Goal: Check status: Check status

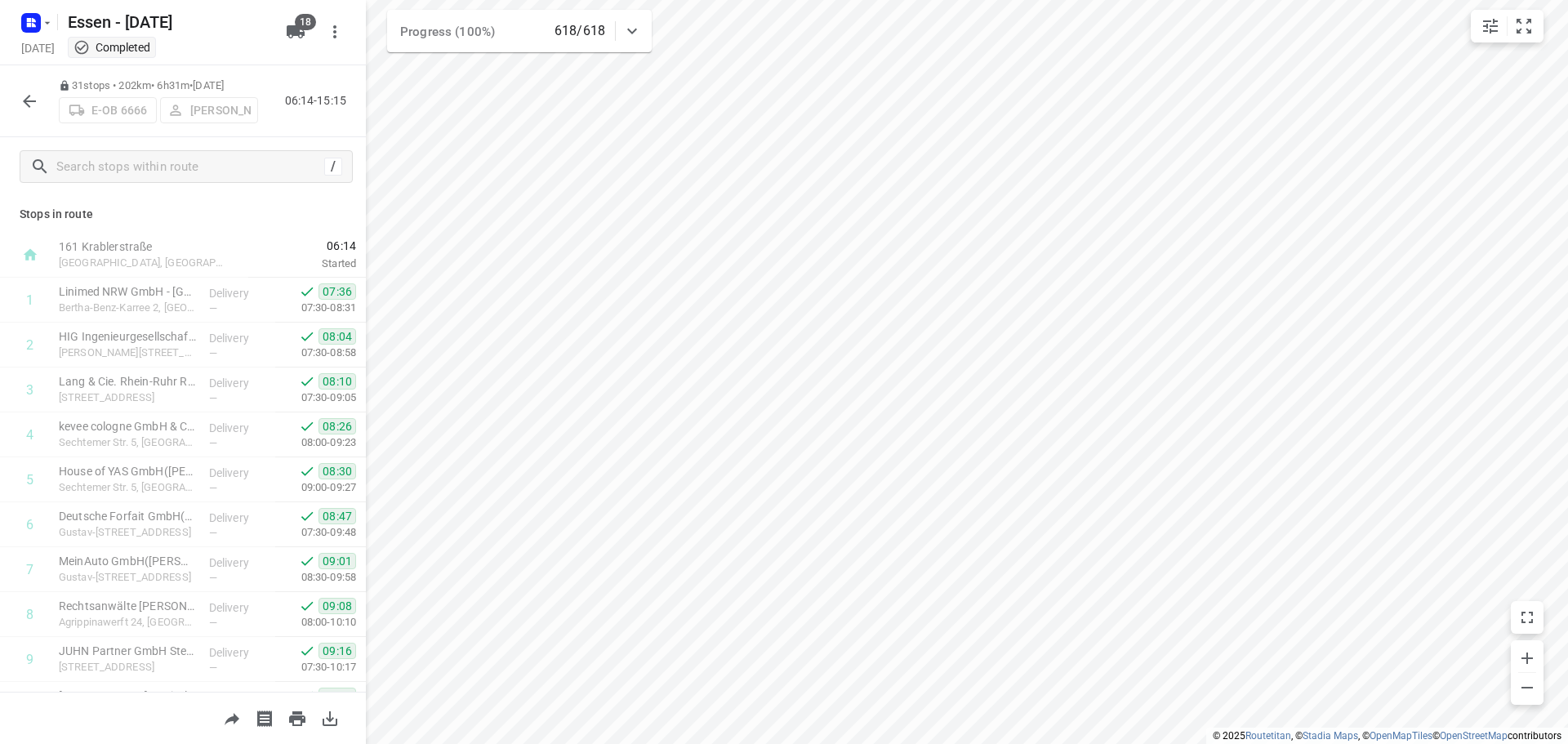
click at [27, 109] on icon "button" at bounding box center [29, 101] width 20 height 20
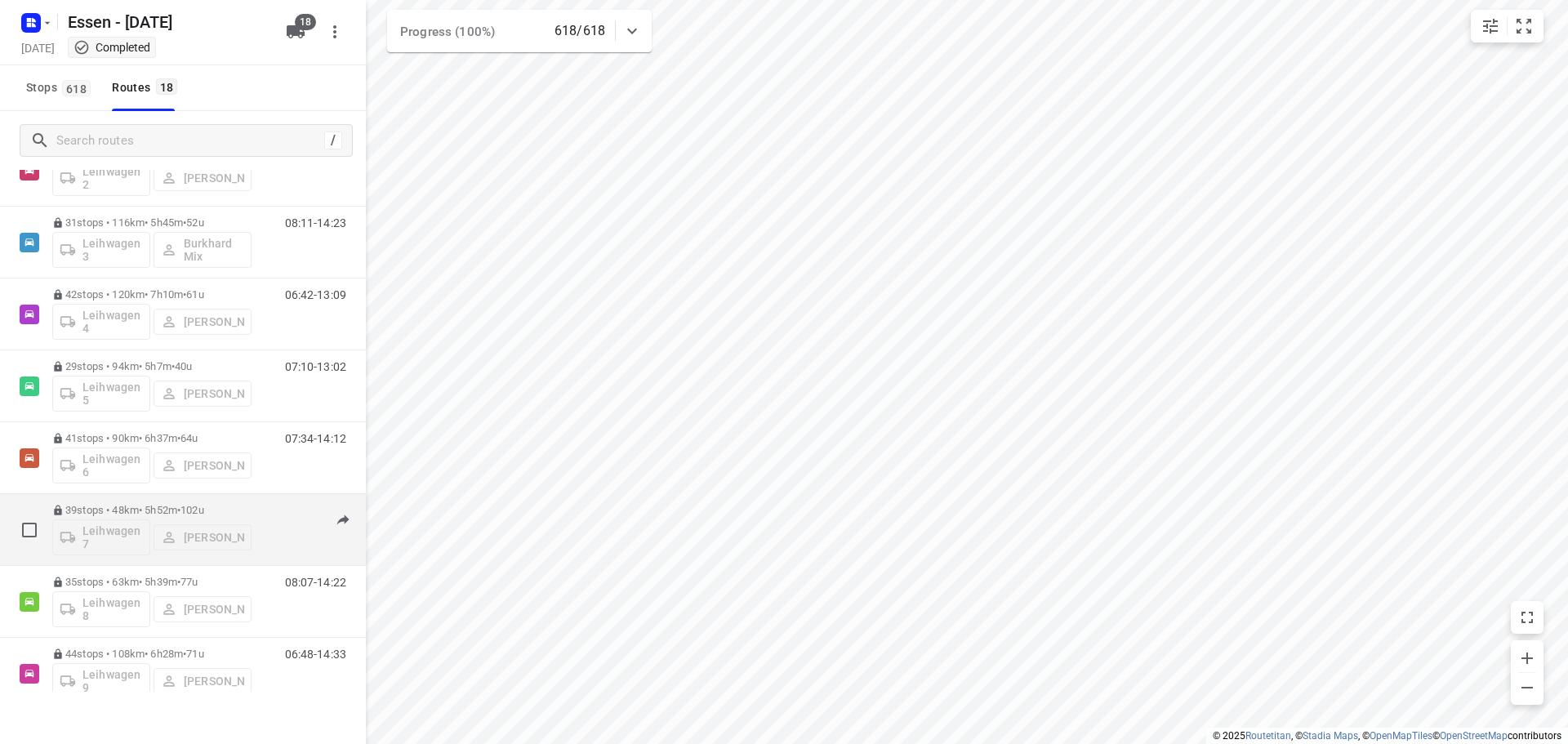
scroll to position [654, 0]
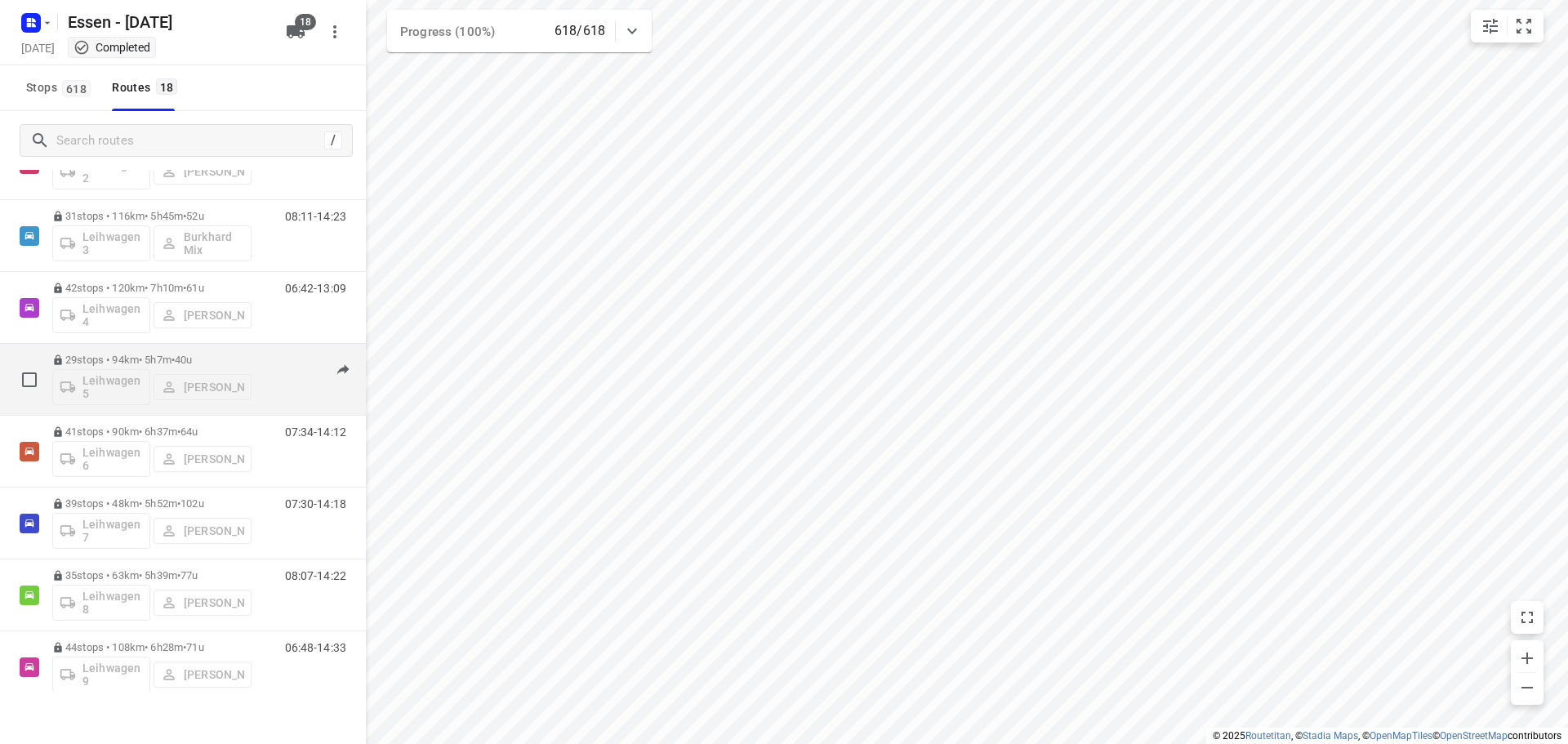
click at [118, 355] on p "29 stops • 94km • 5h7m • [DATE]" at bounding box center [152, 359] width 199 height 12
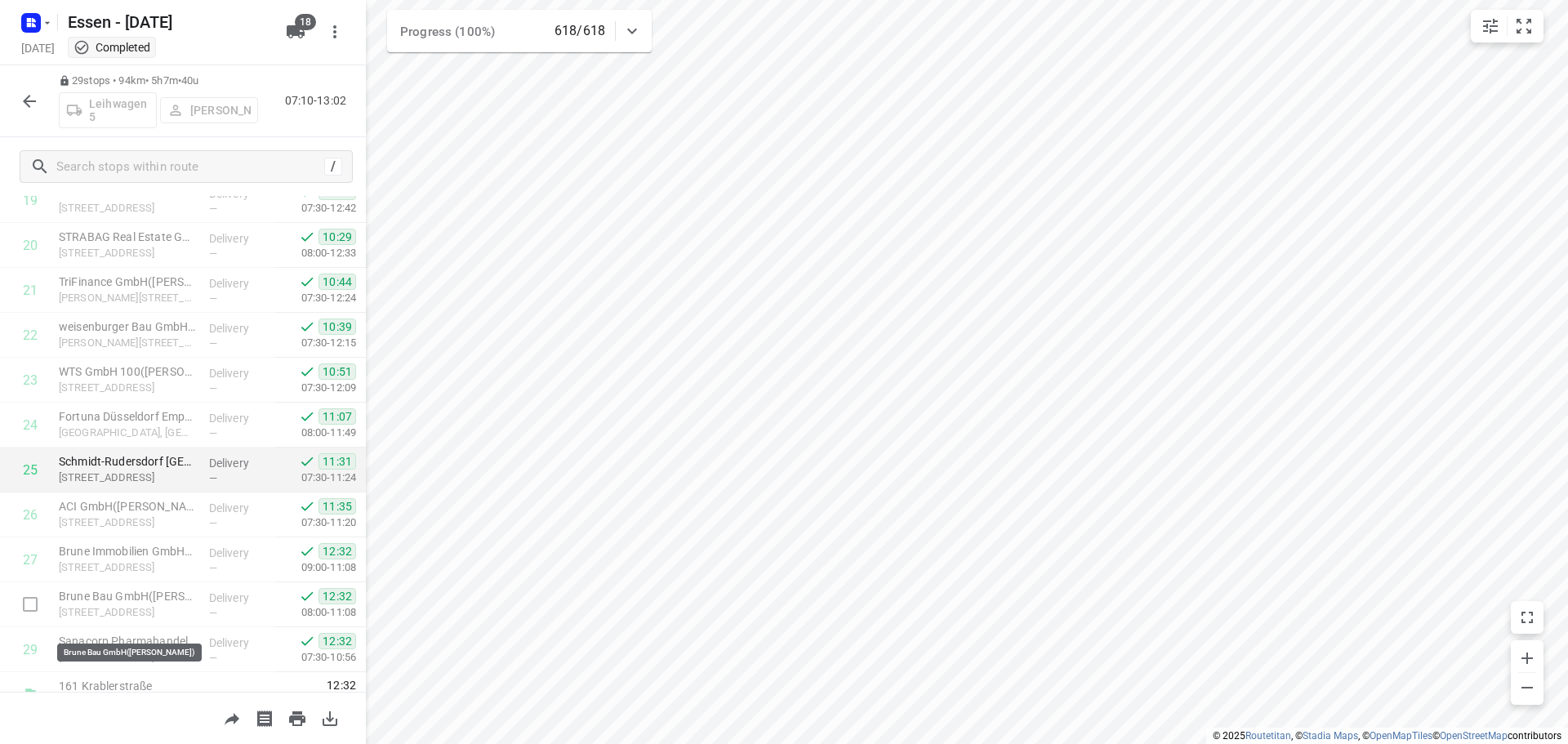
scroll to position [934, 0]
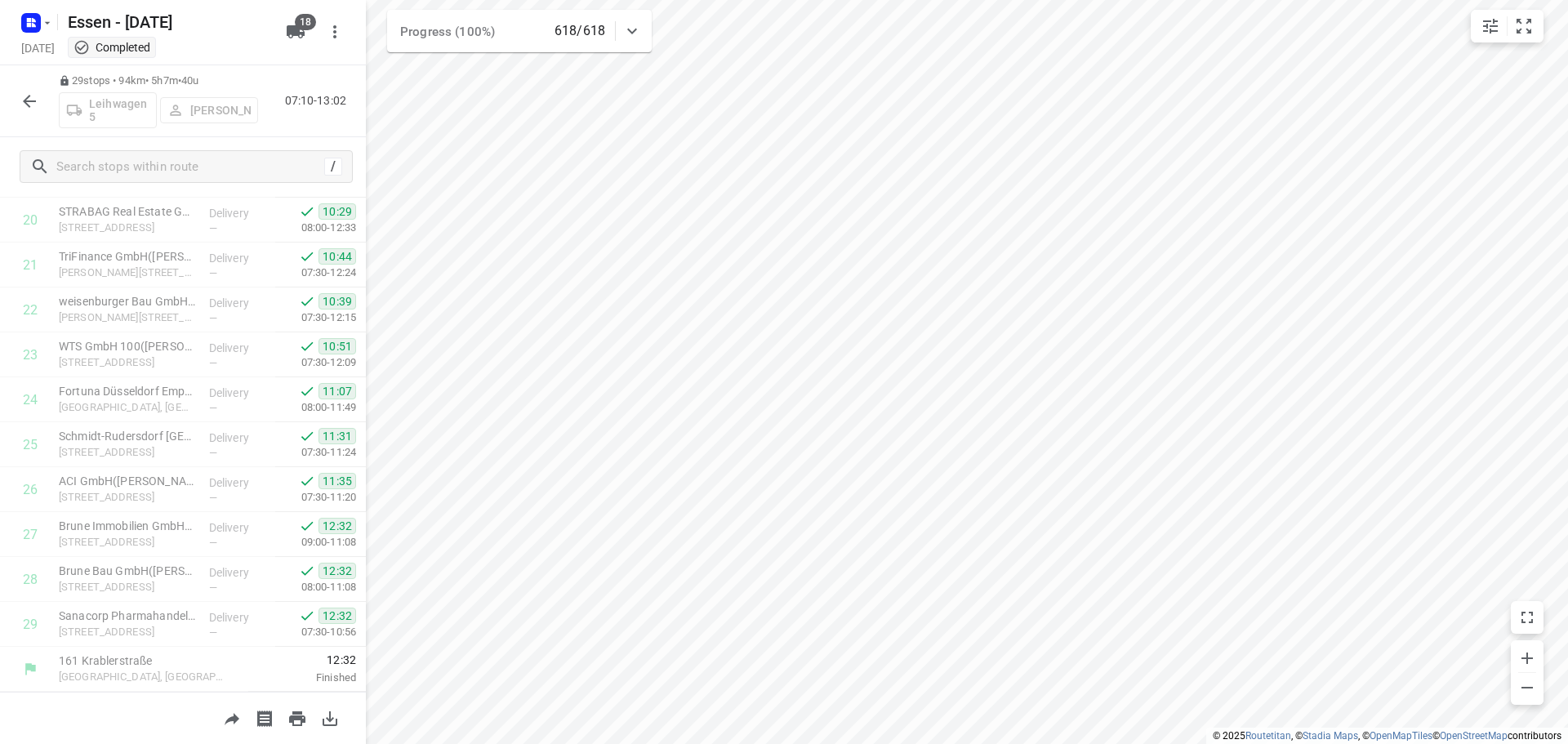
click at [29, 98] on icon "button" at bounding box center [29, 101] width 20 height 20
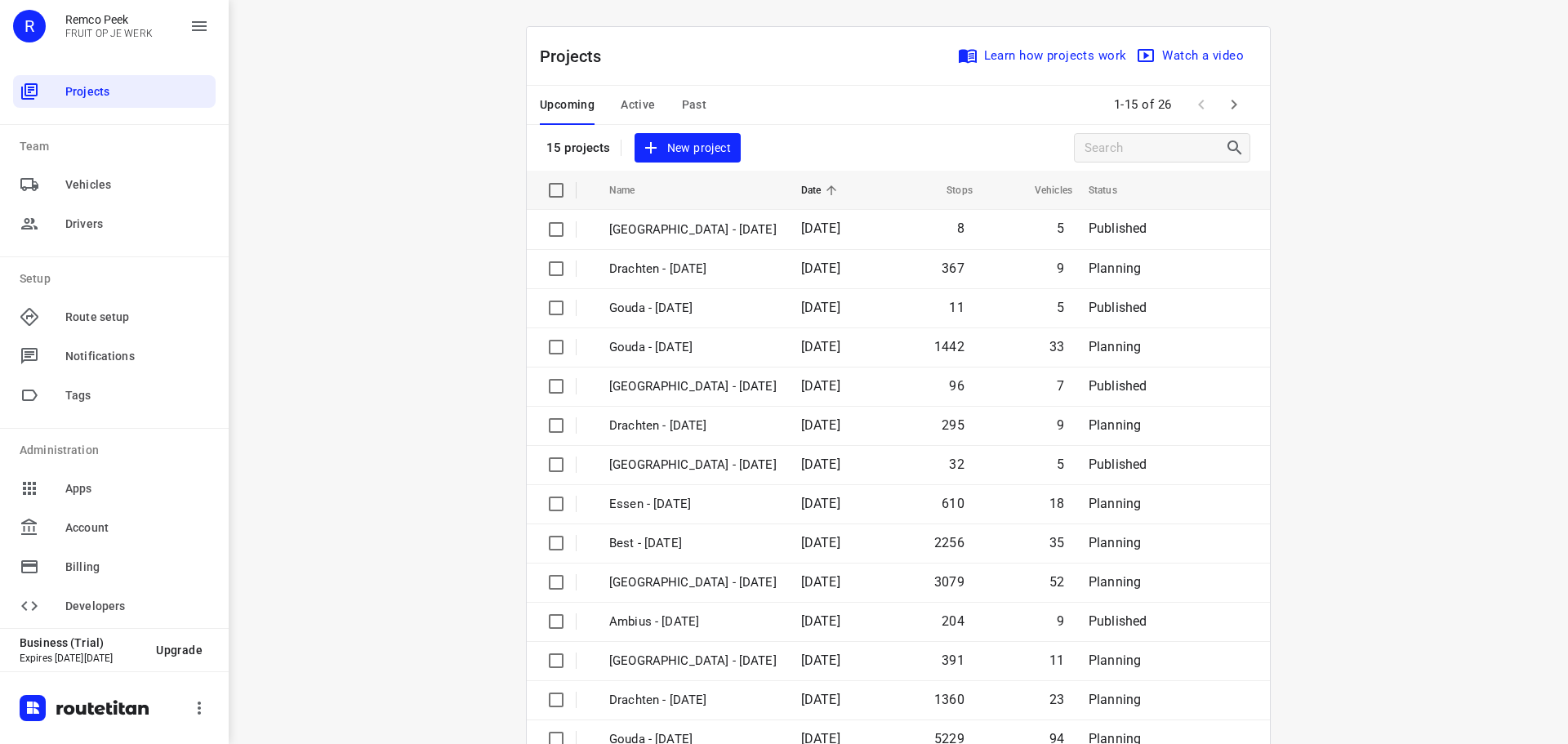
click at [694, 102] on span "Past" at bounding box center [694, 105] width 26 height 21
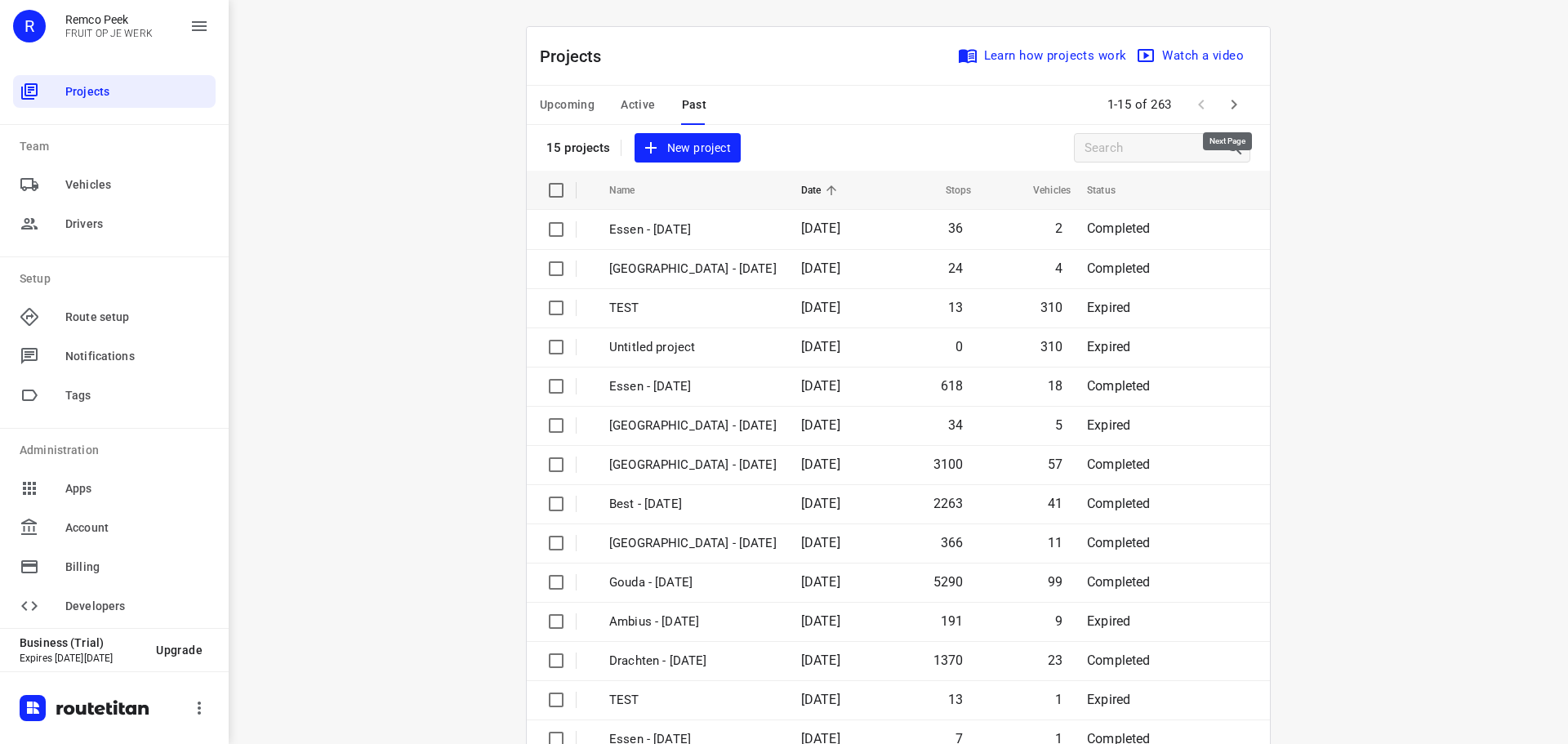
click at [1232, 101] on icon "button" at bounding box center [1235, 104] width 6 height 9
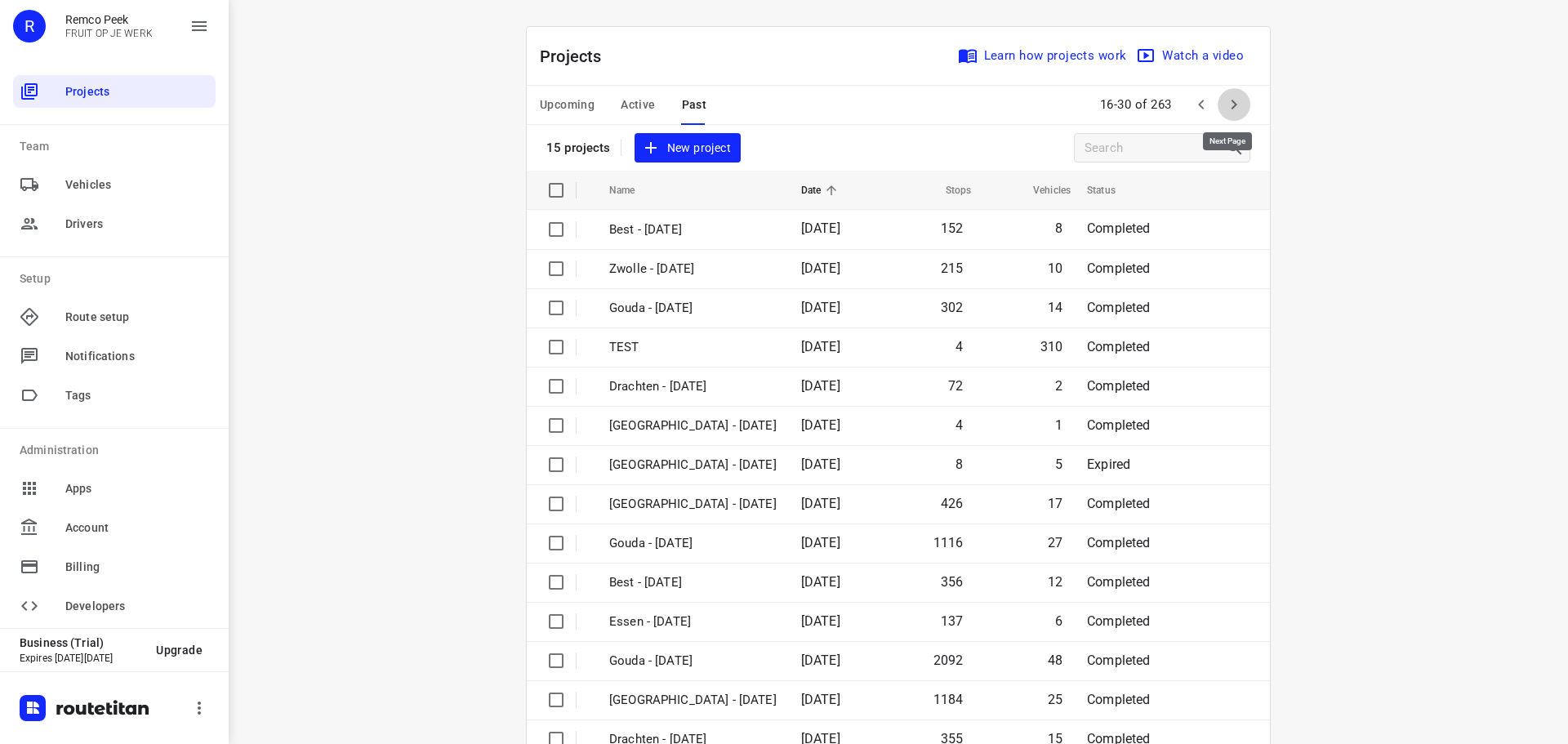
drag, startPoint x: 1230, startPoint y: 101, endPoint x: 972, endPoint y: 255, distance: 300.5
click at [1231, 102] on icon "button" at bounding box center [1234, 104] width 20 height 20
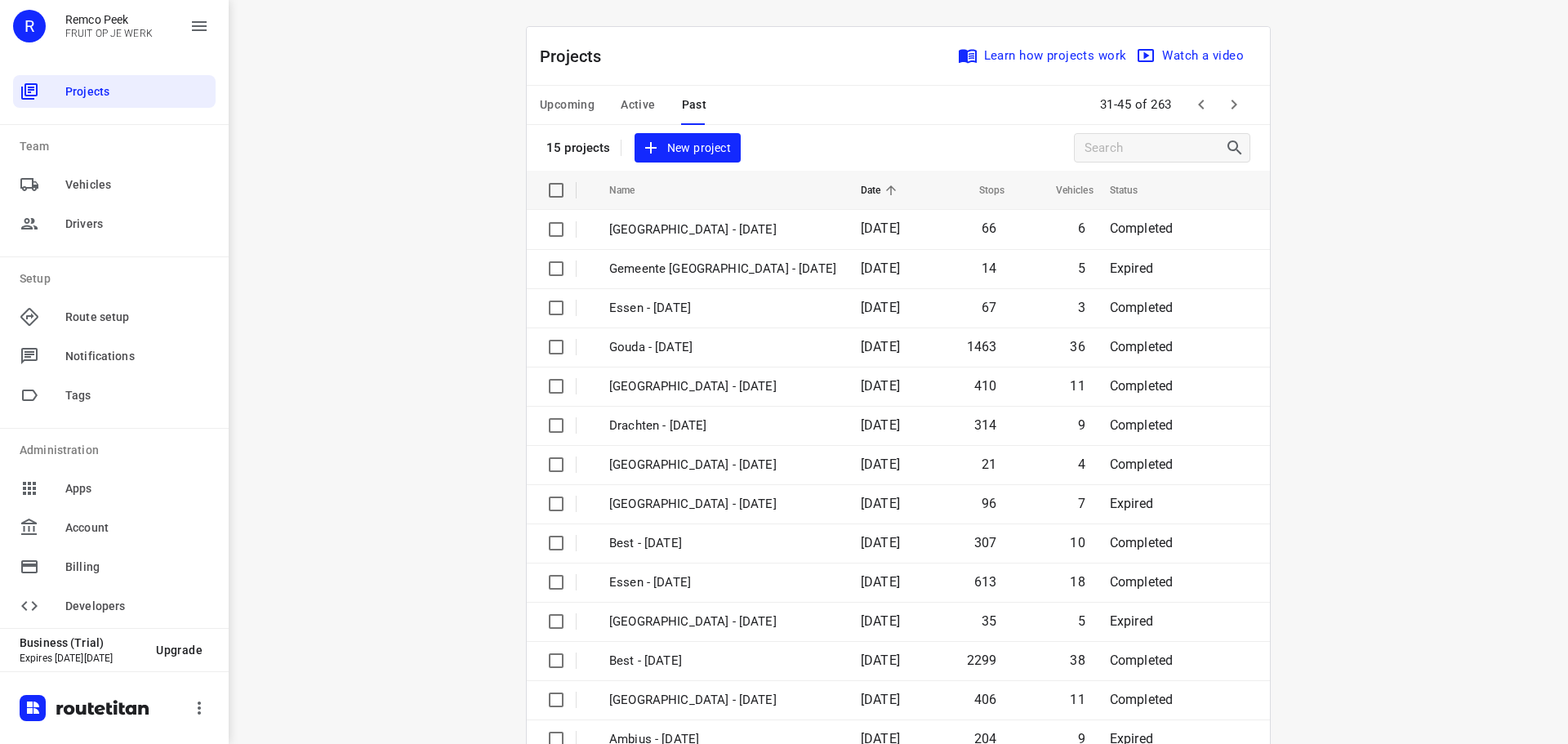
click at [1229, 98] on icon "button" at bounding box center [1234, 104] width 20 height 20
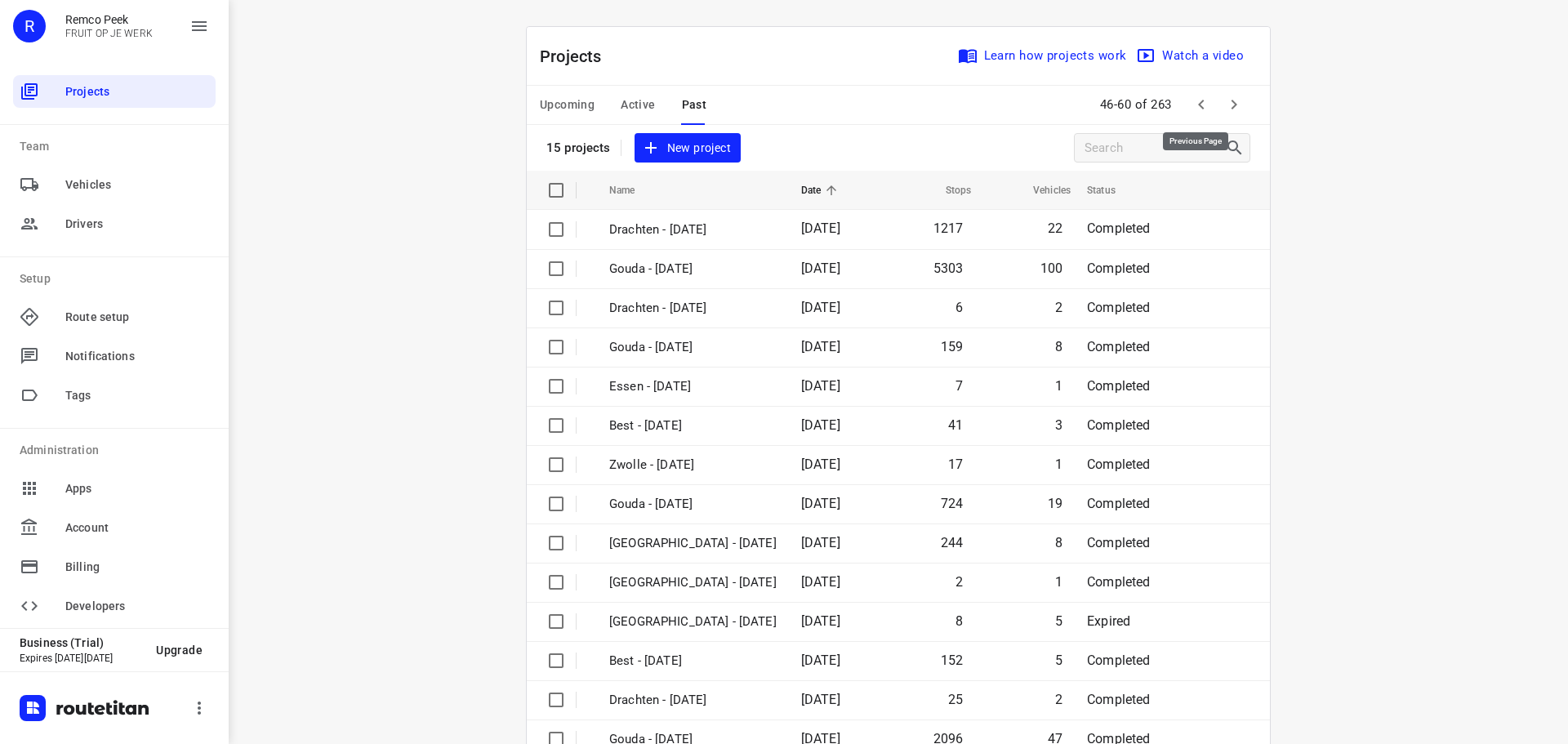
click at [1194, 100] on icon "button" at bounding box center [1201, 104] width 20 height 20
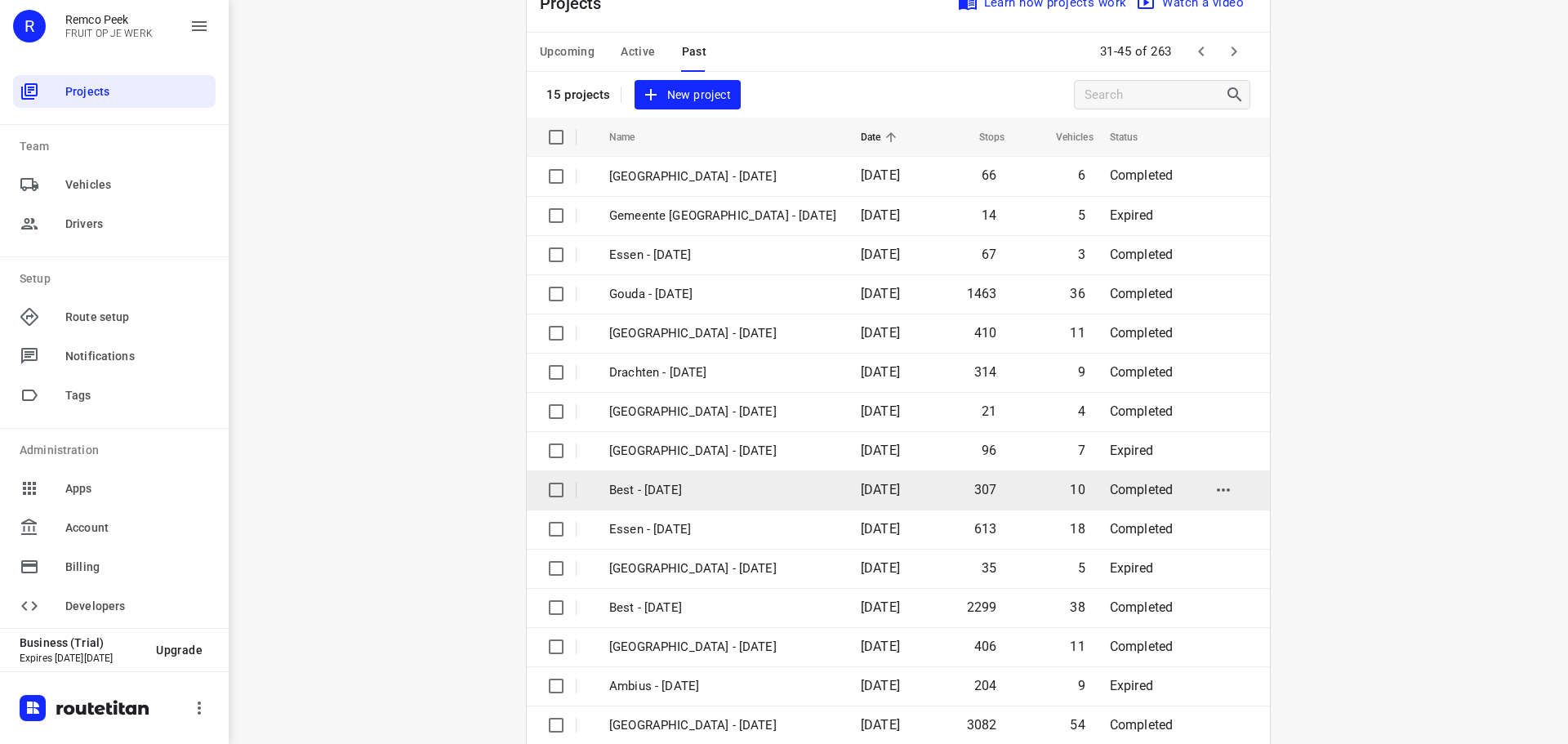
scroll to position [82, 0]
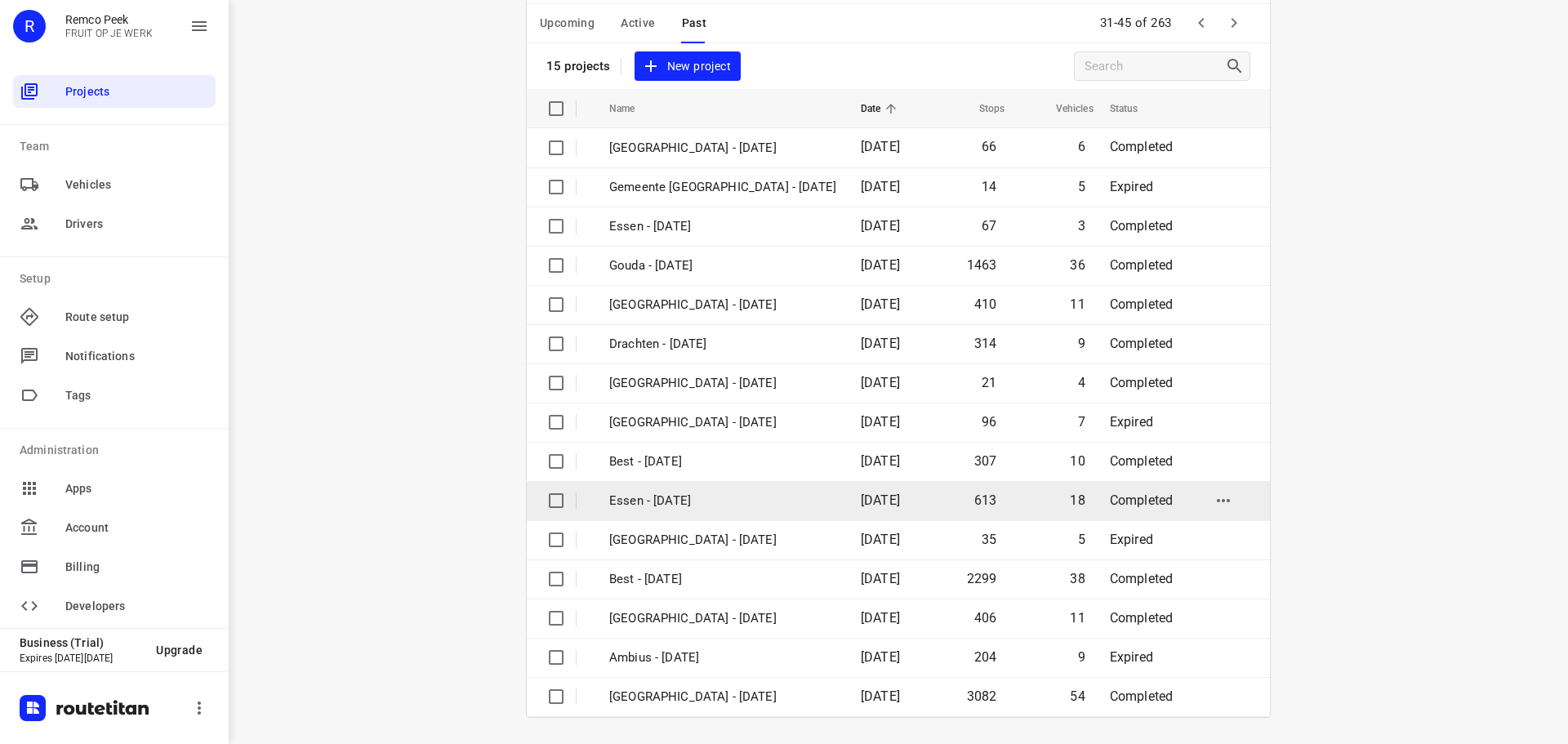
click at [673, 499] on p "Essen - [DATE]" at bounding box center [723, 501] width 227 height 19
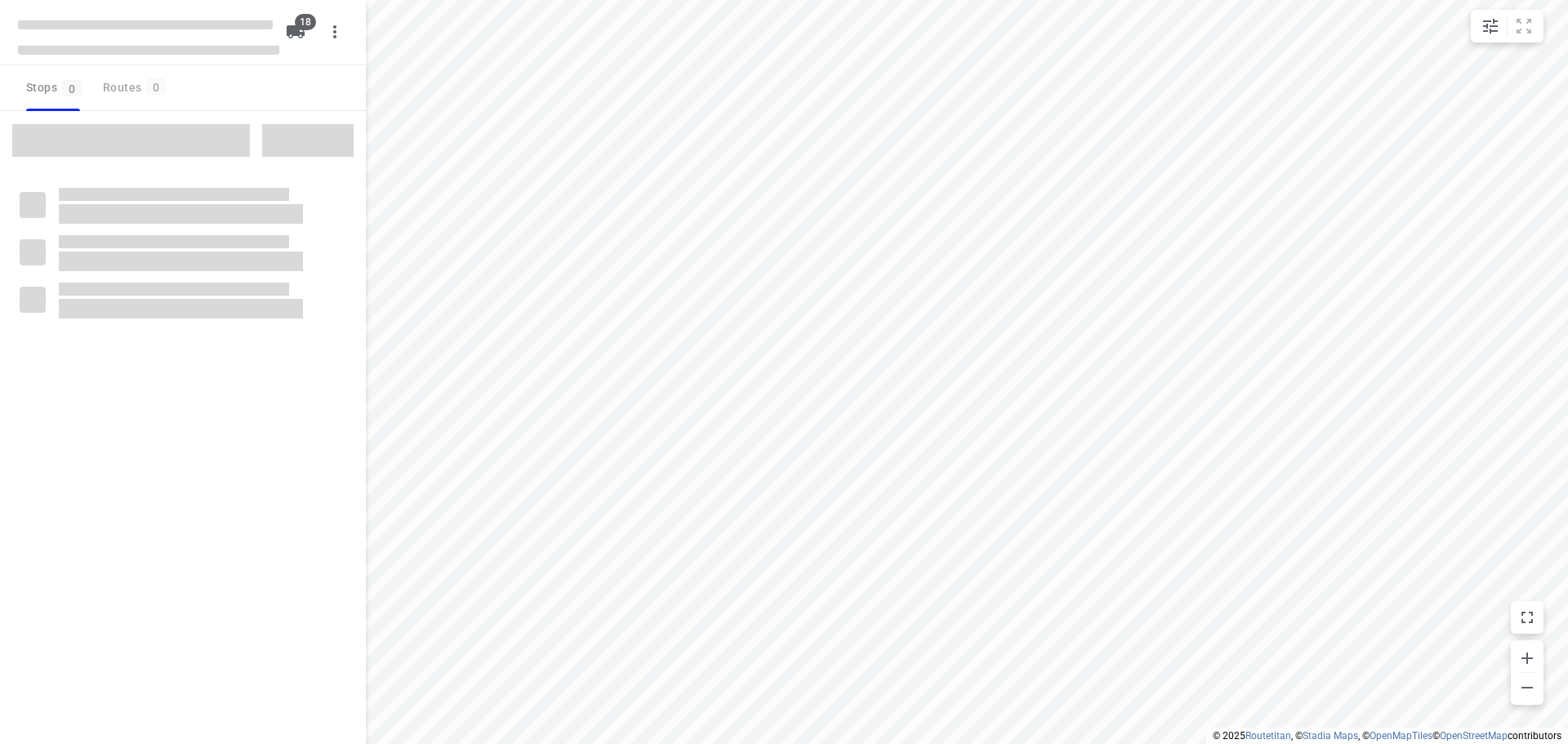
checkbox input "true"
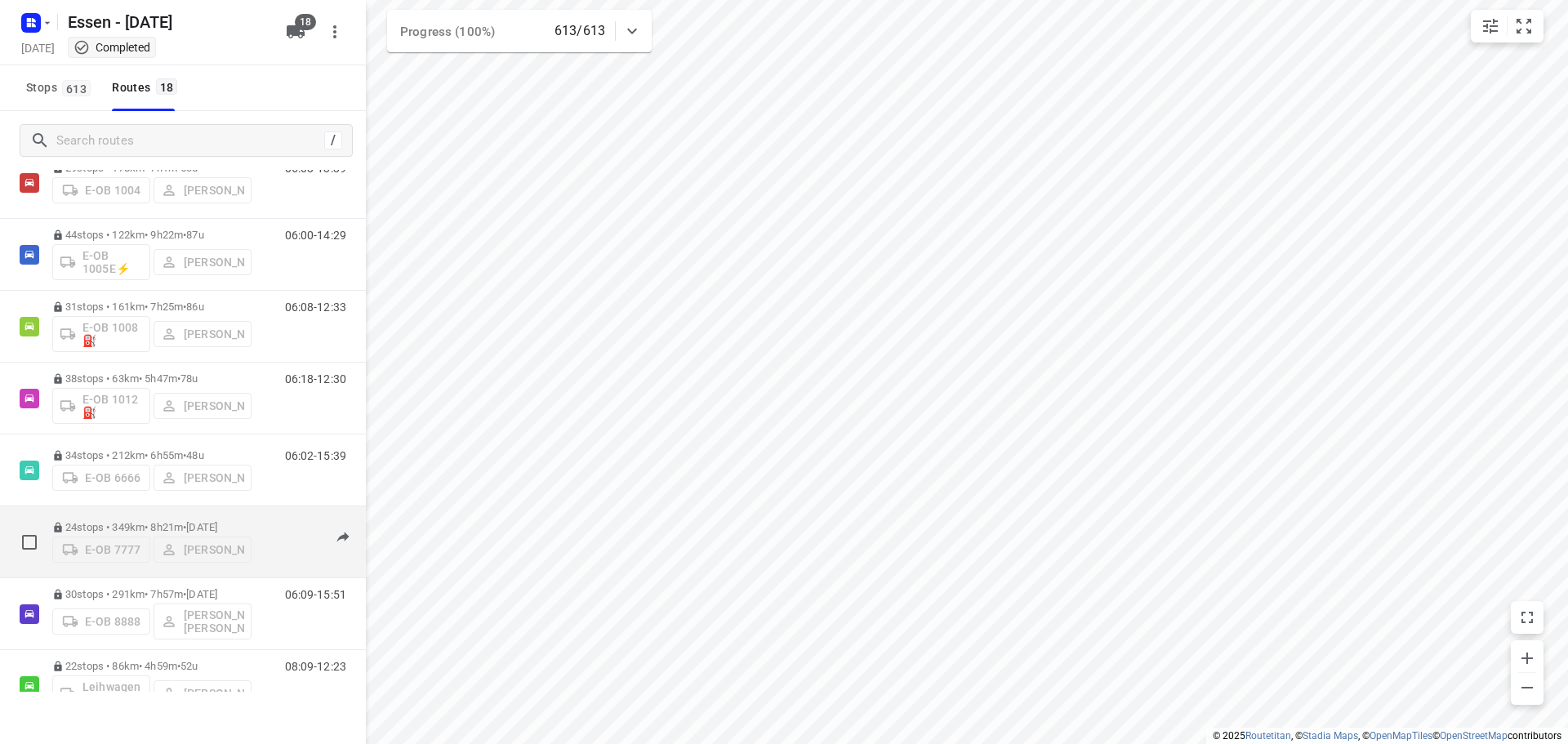
scroll to position [163, 0]
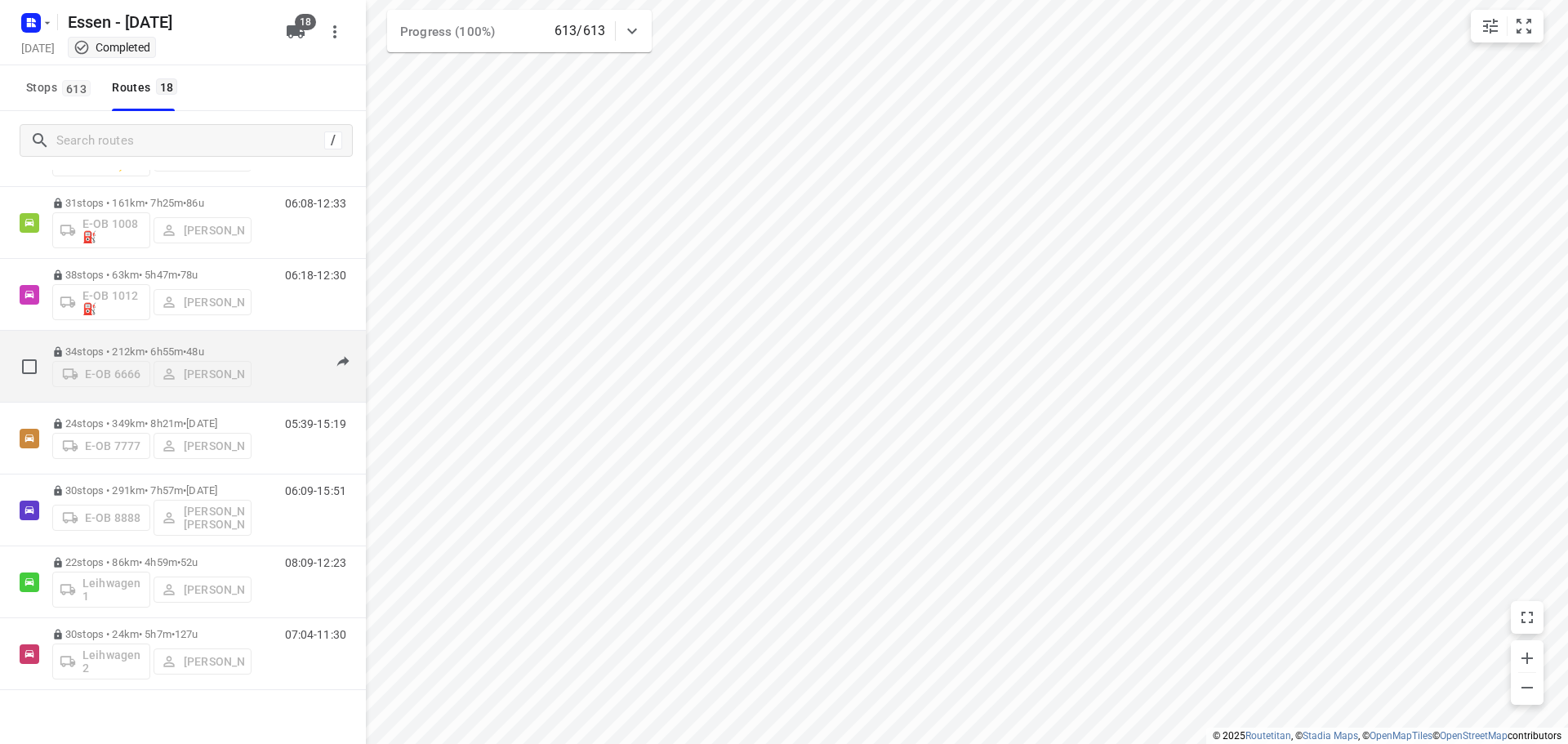
click at [157, 346] on p "34 stops • 212km • 6h55m • [DATE]" at bounding box center [152, 352] width 199 height 12
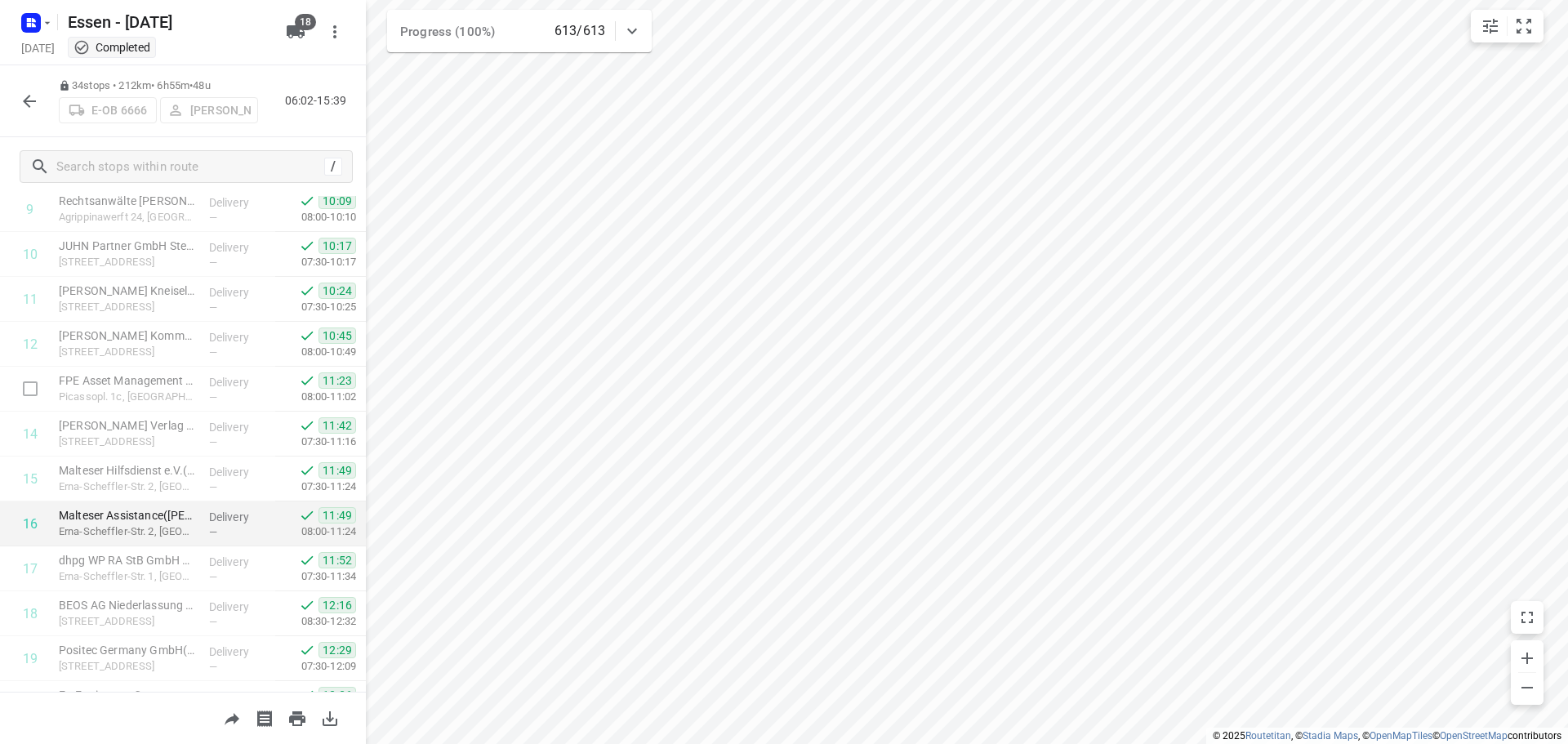
scroll to position [260, 0]
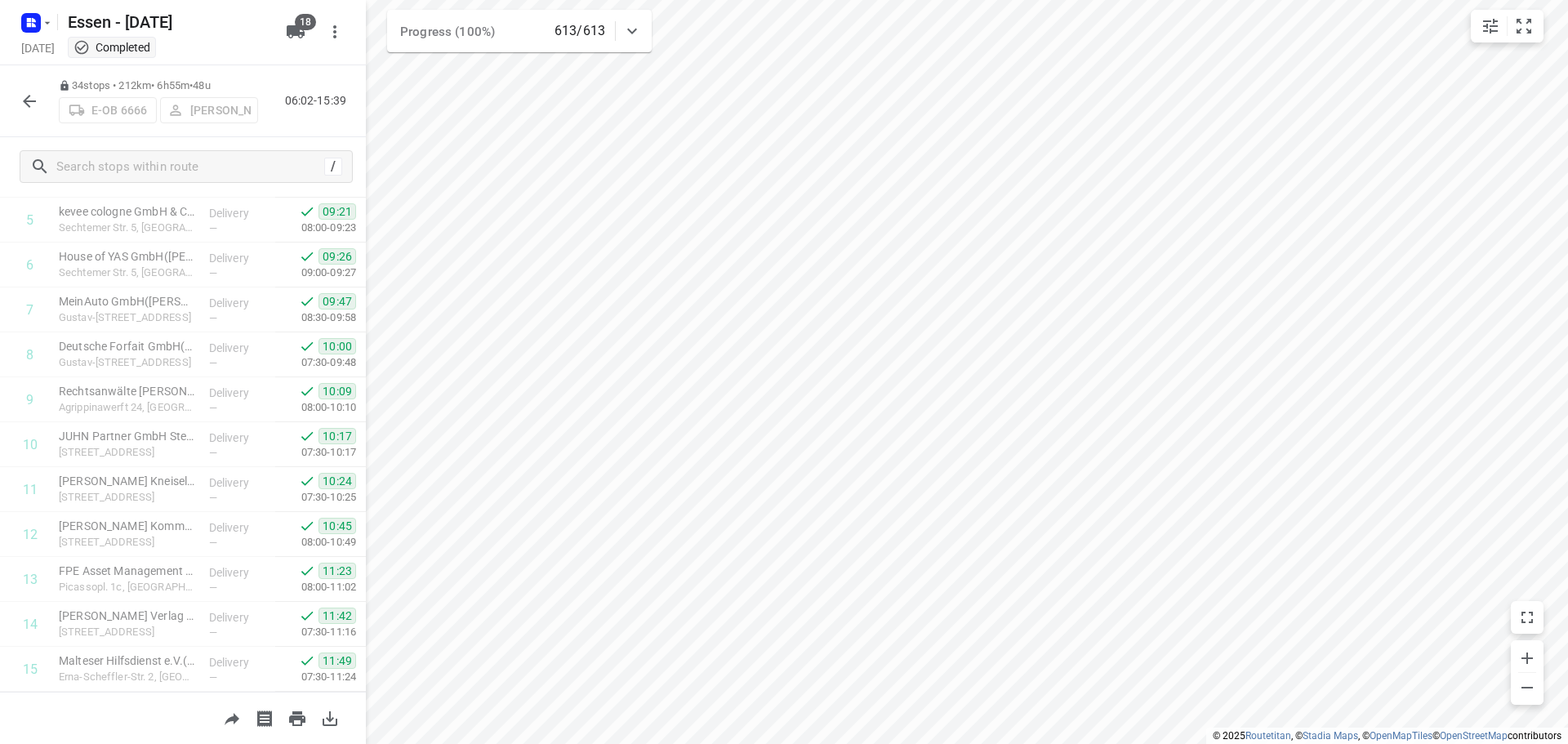
click at [22, 98] on icon "button" at bounding box center [29, 101] width 20 height 20
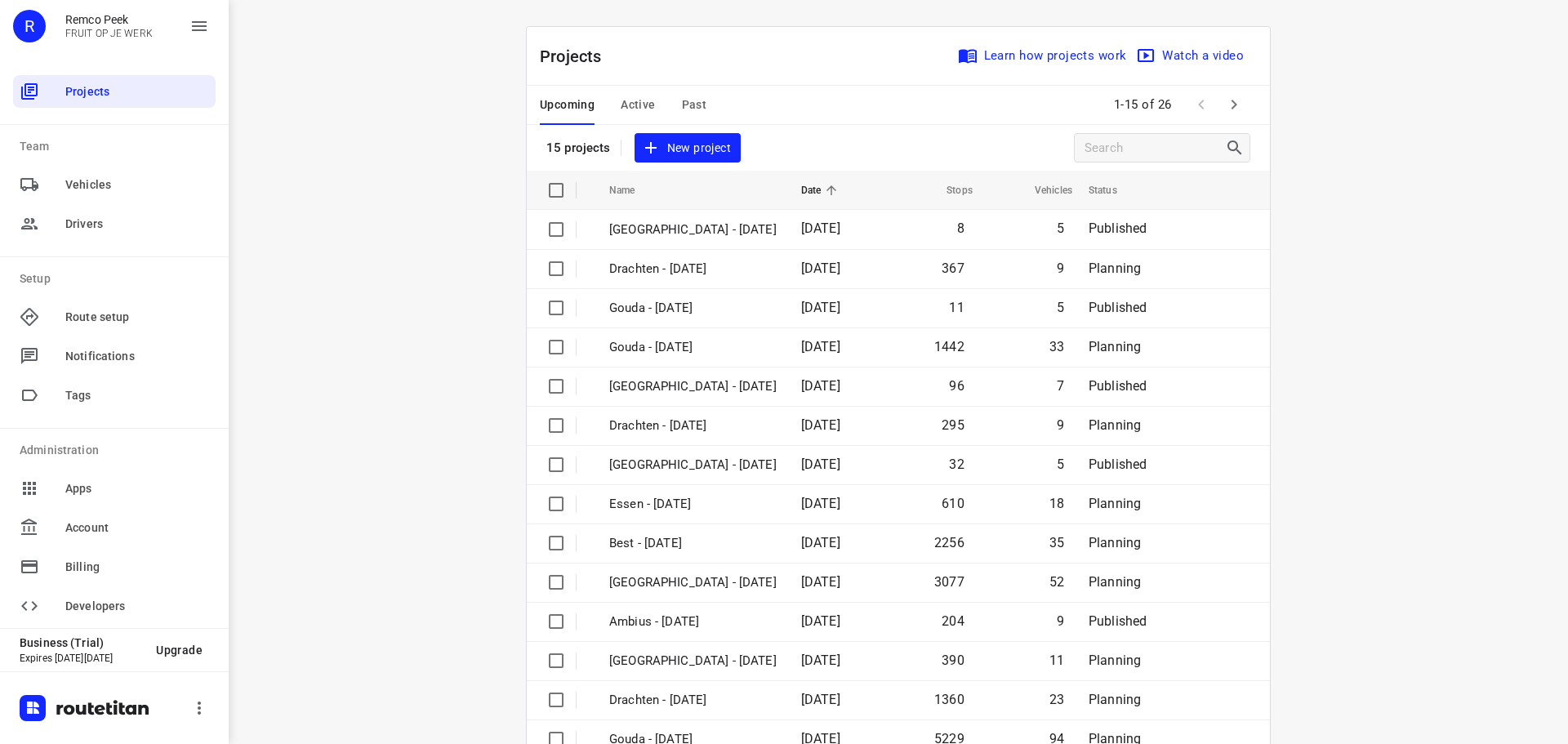
click at [682, 100] on span "Past" at bounding box center [694, 105] width 26 height 21
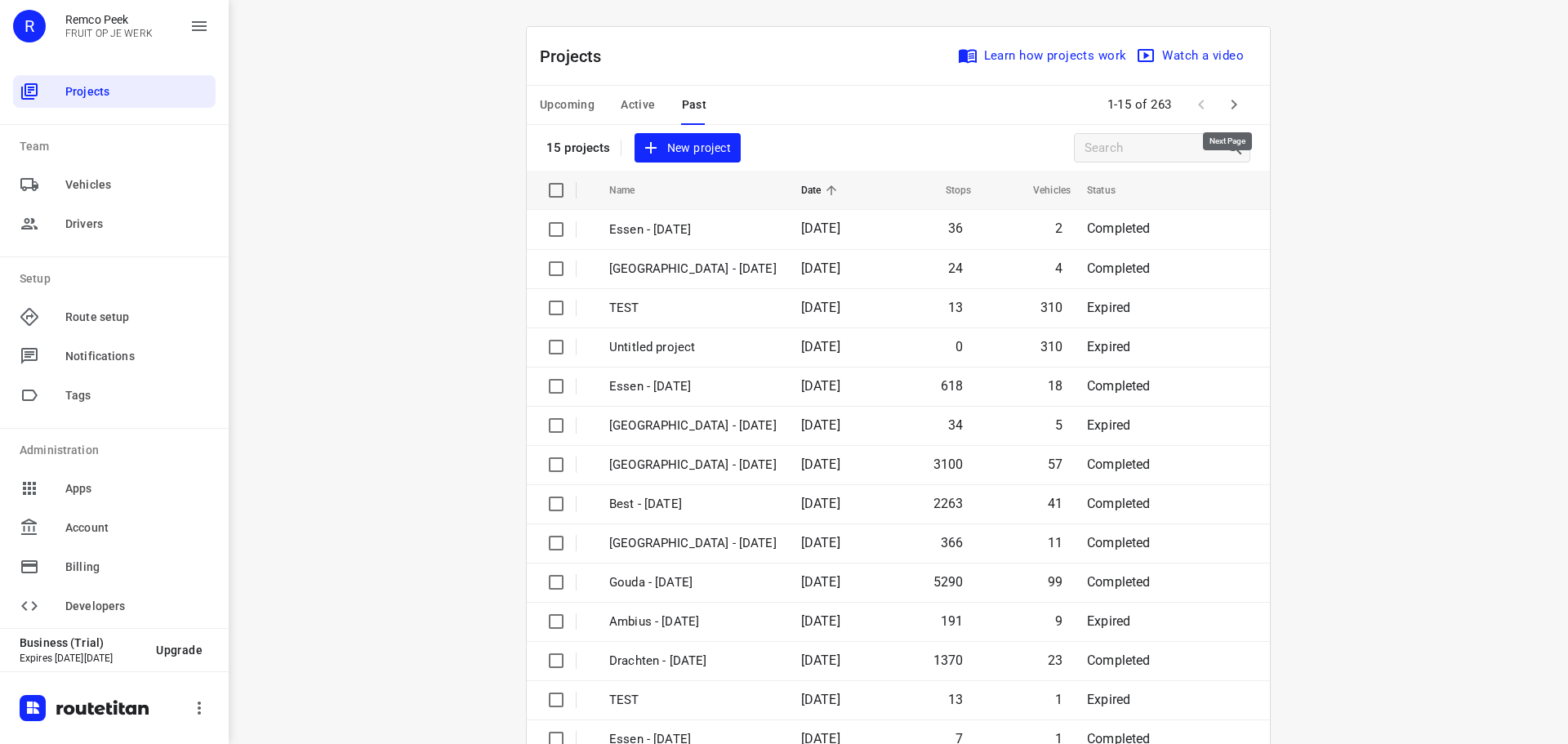
click at [1225, 102] on icon "button" at bounding box center [1234, 104] width 20 height 20
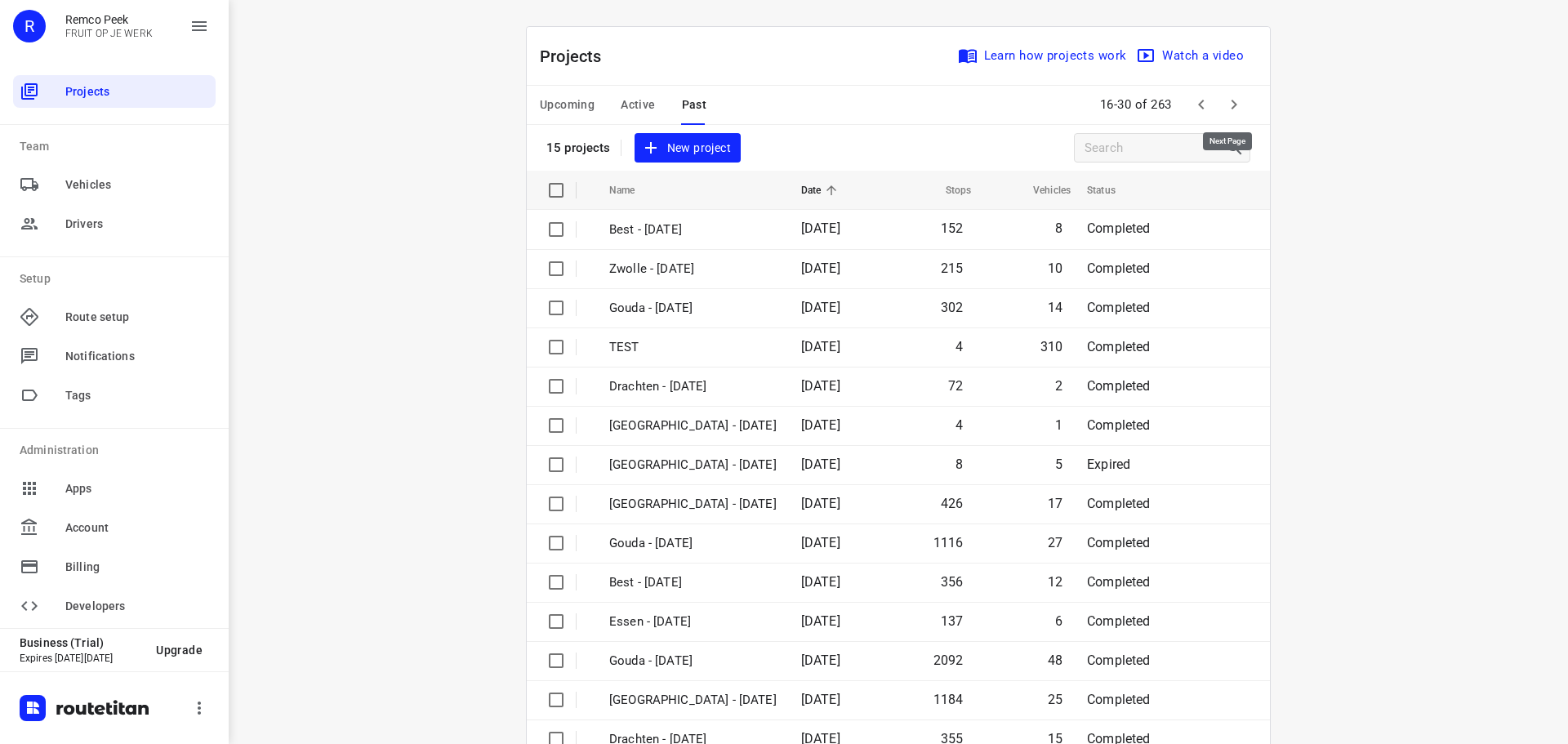
click at [1234, 97] on icon "button" at bounding box center [1234, 104] width 20 height 20
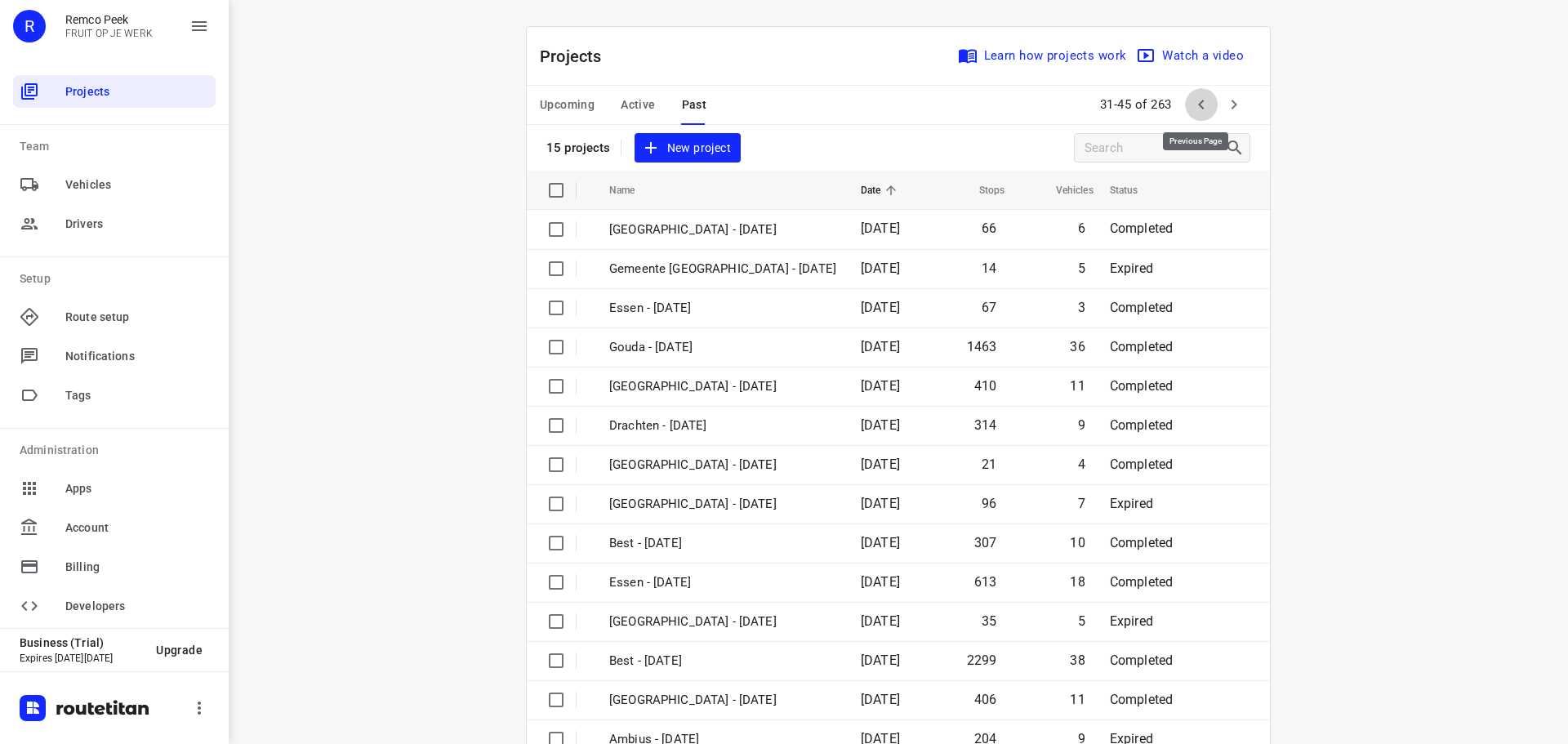
click at [1192, 105] on icon "button" at bounding box center [1201, 104] width 20 height 20
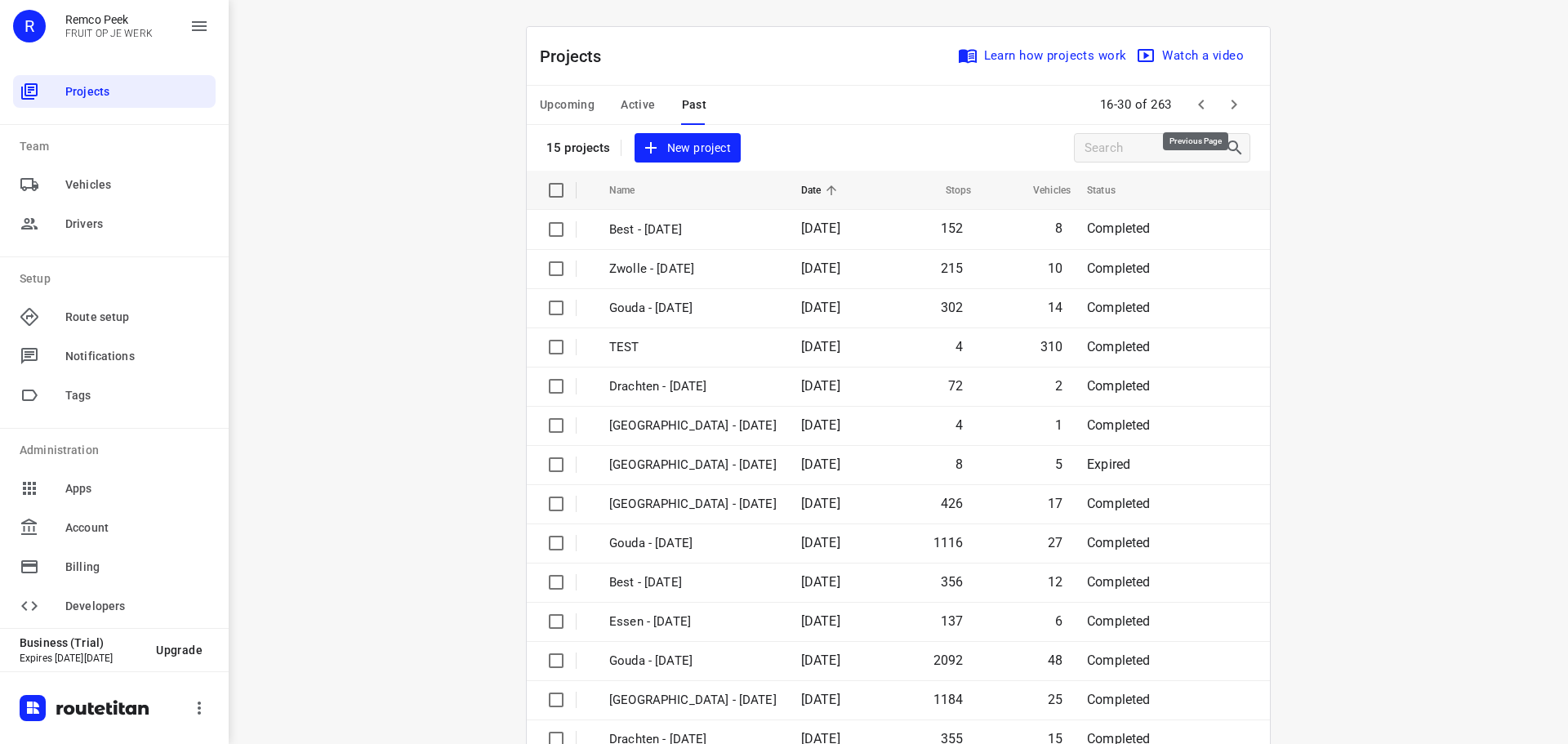
click at [1193, 100] on icon "button" at bounding box center [1201, 104] width 20 height 20
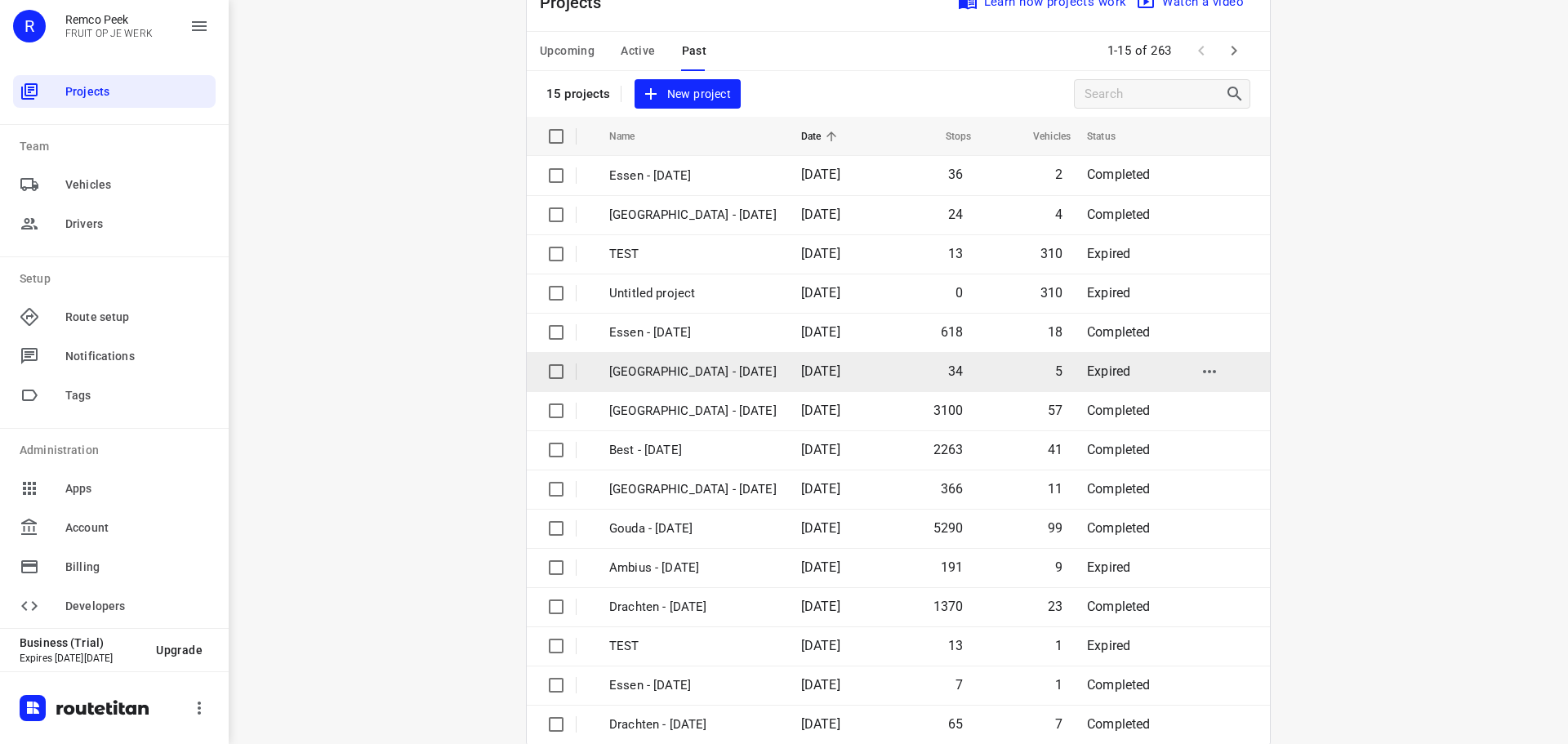
scroll to position [82, 0]
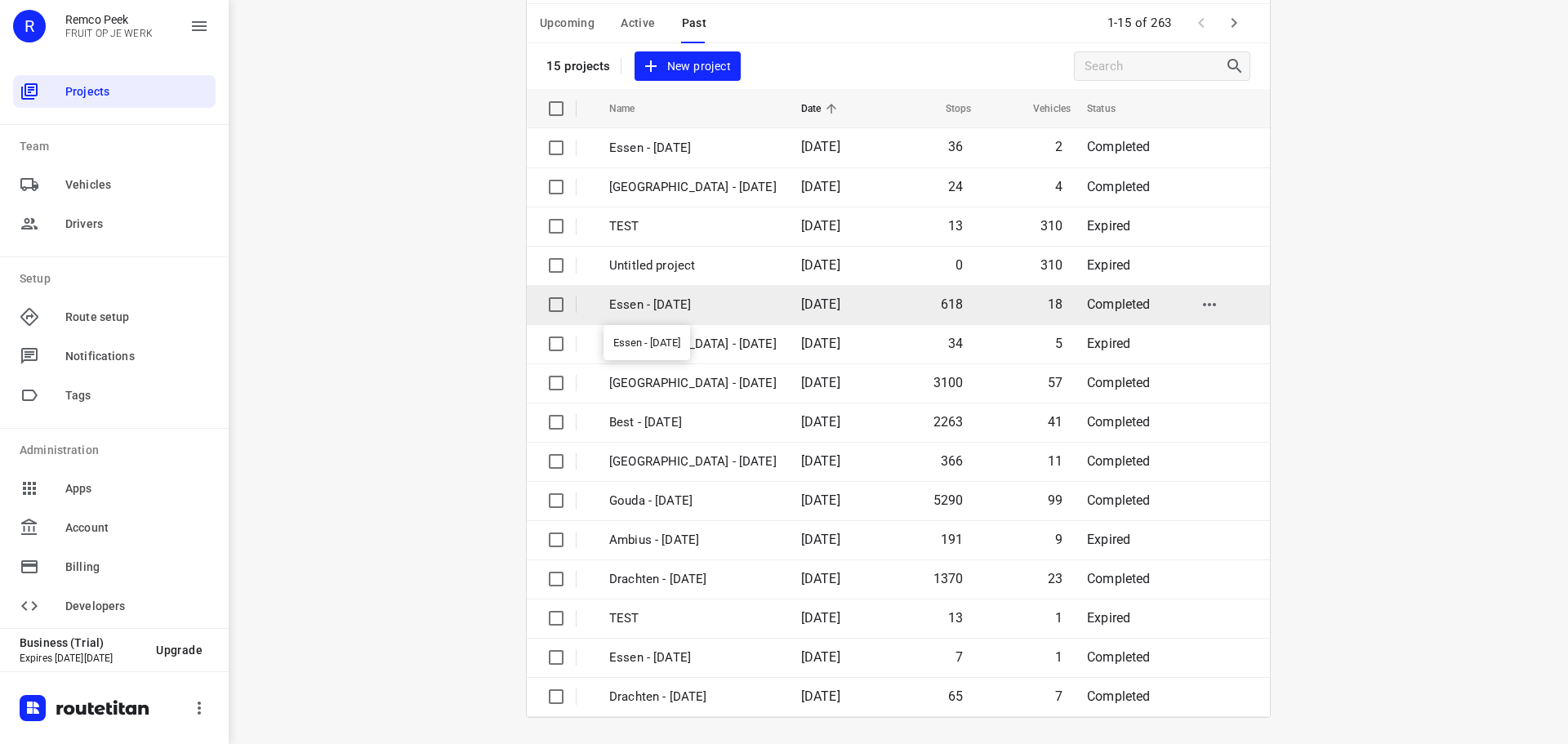
click at [632, 296] on p "Essen - [DATE]" at bounding box center [693, 305] width 168 height 19
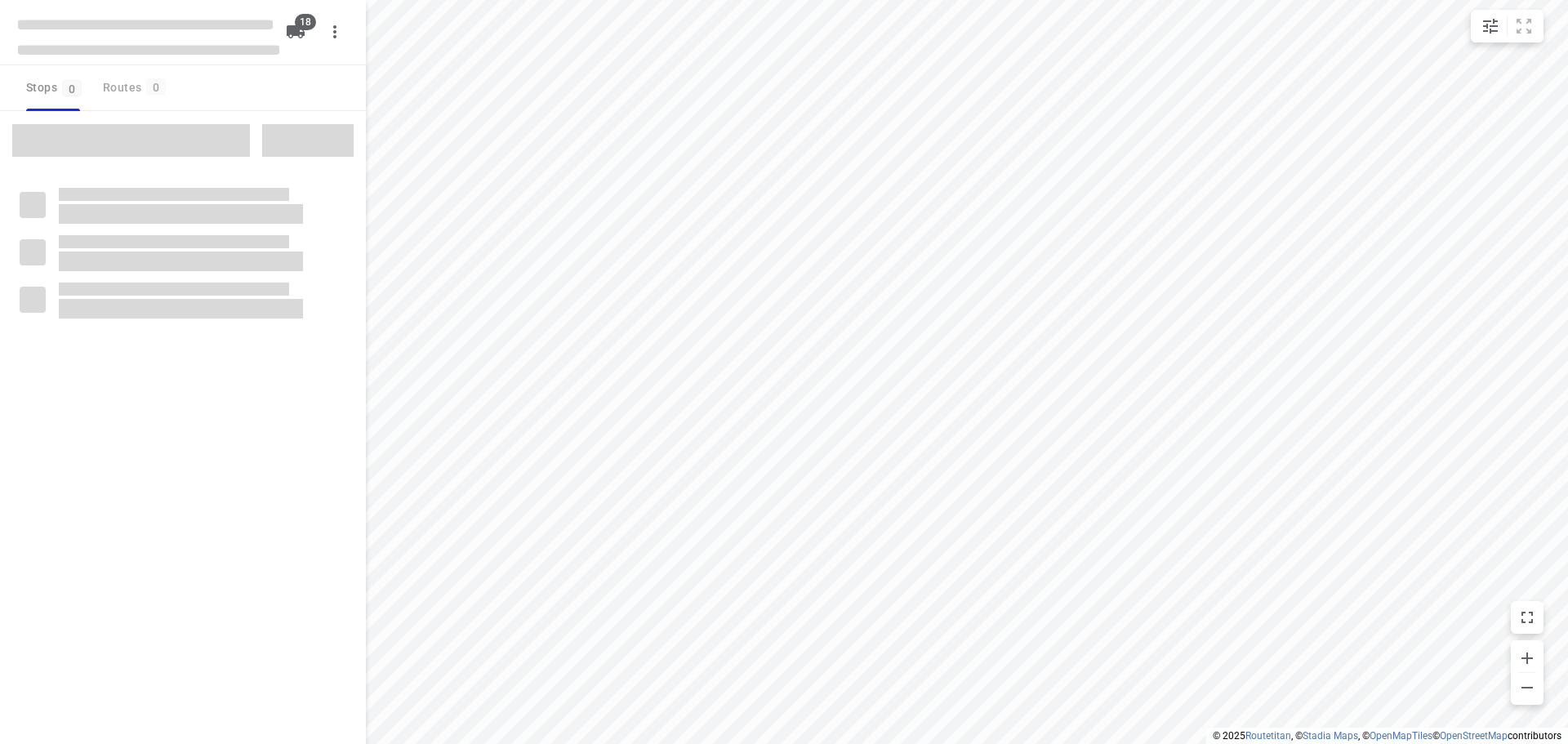
checkbox input "true"
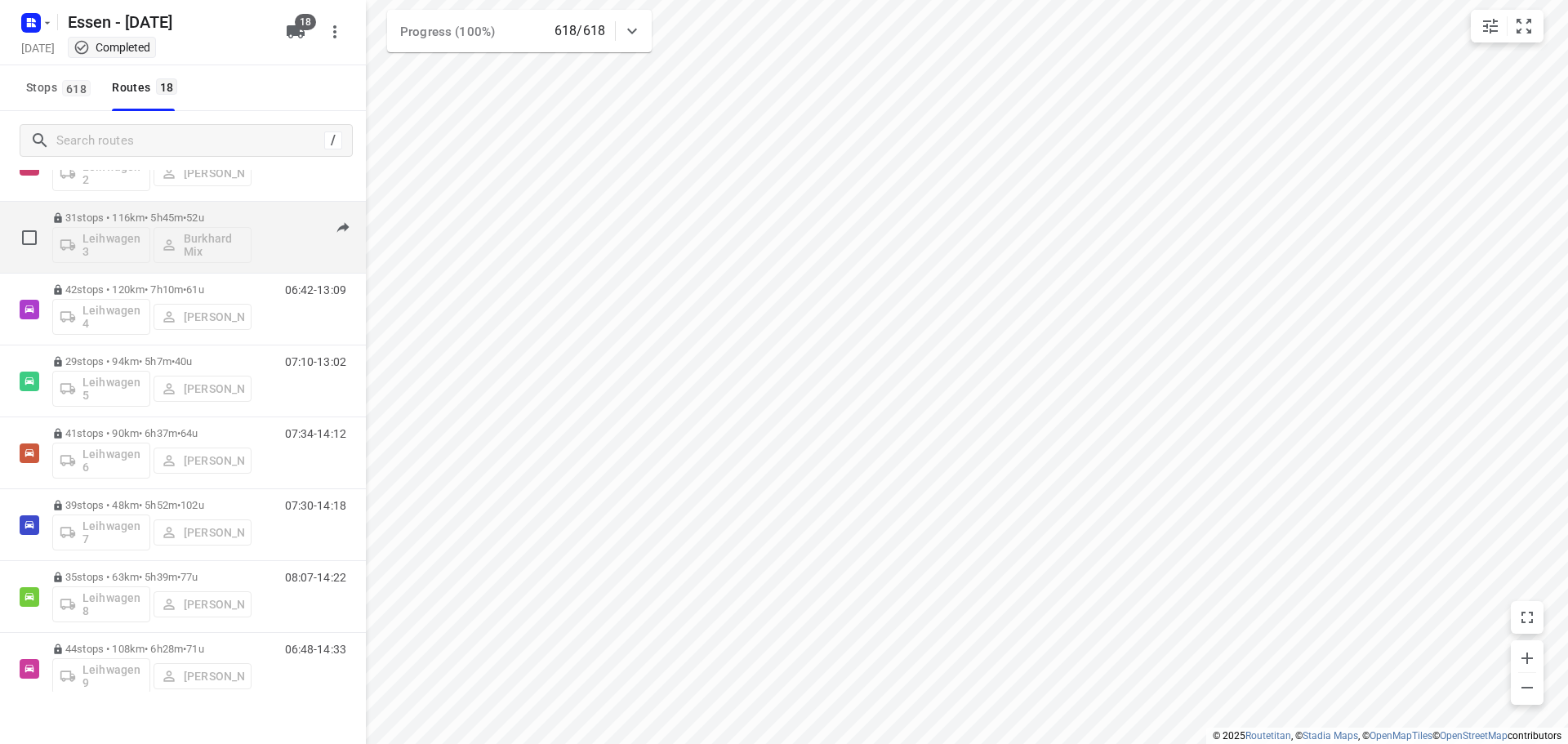
scroll to position [654, 0]
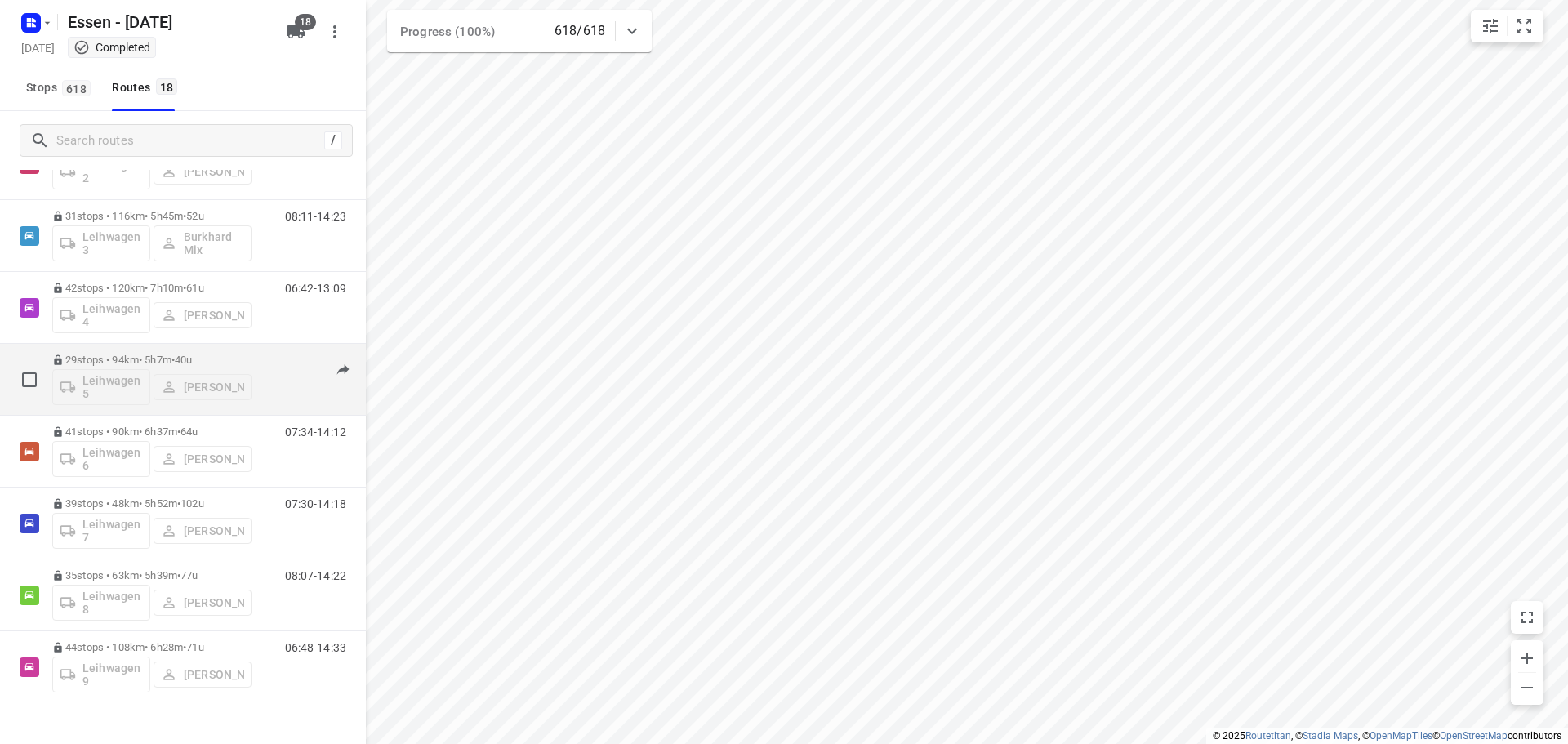
click at [136, 355] on p "29 stops • 94km • 5h7m • [DATE]" at bounding box center [152, 359] width 199 height 12
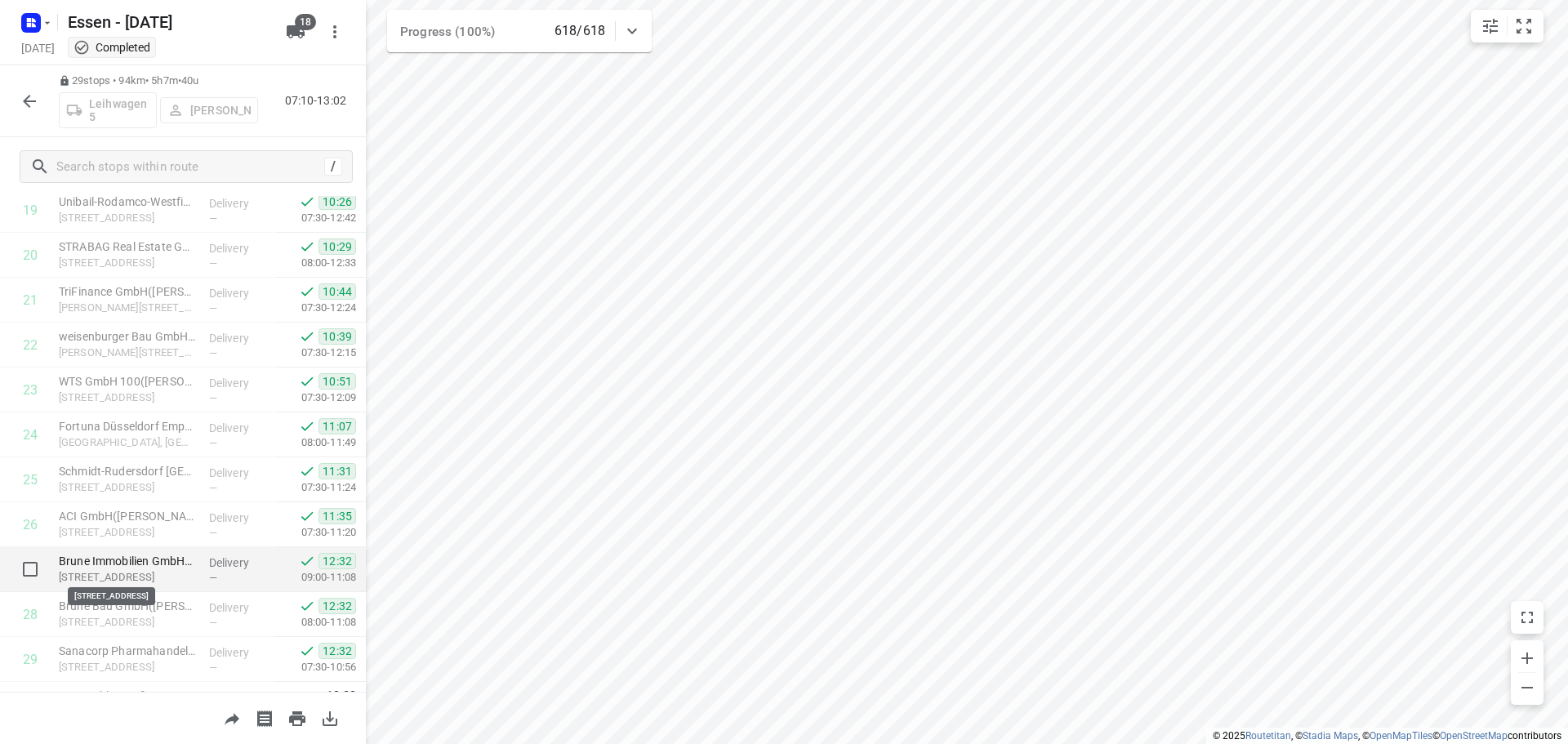
scroll to position [934, 0]
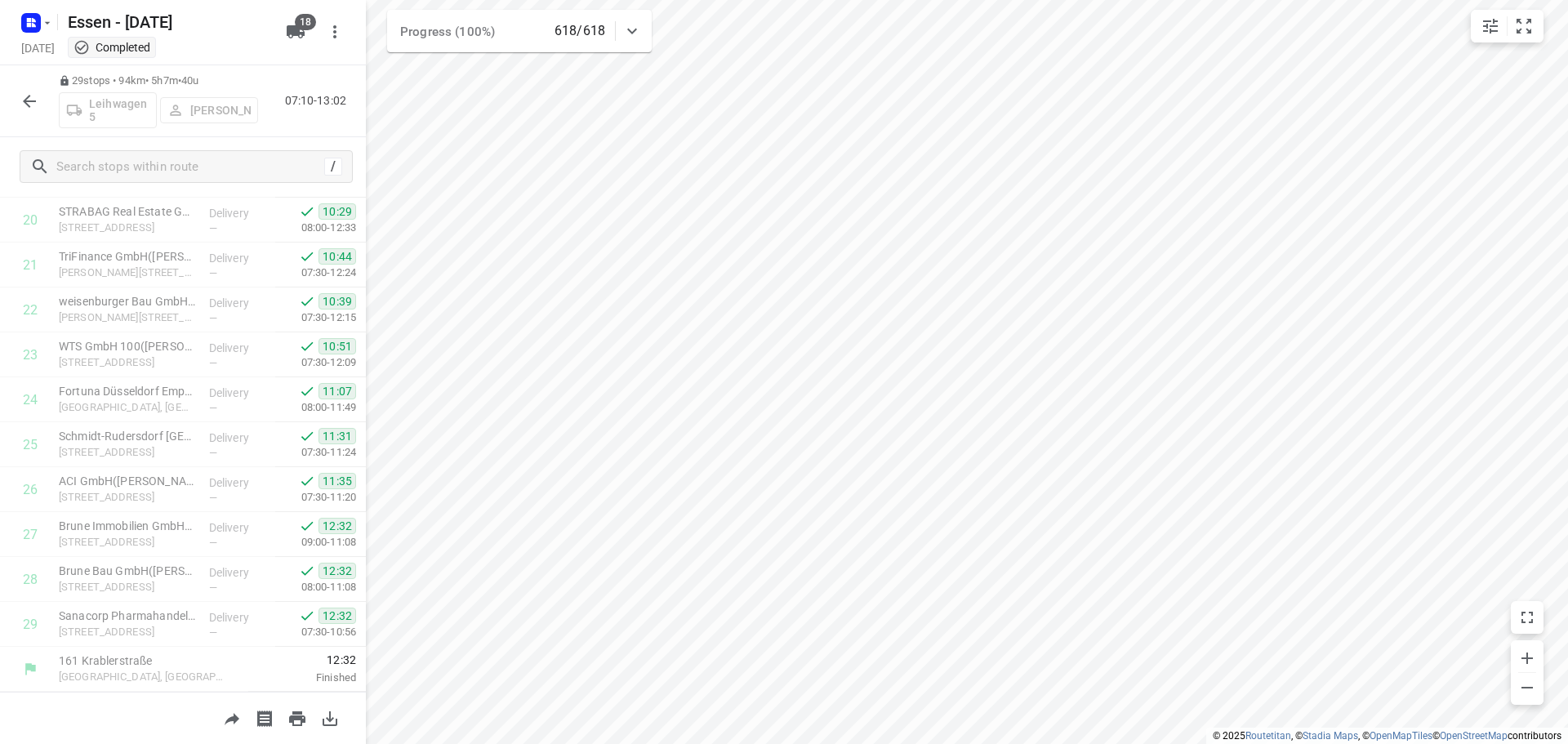
click at [26, 100] on icon "button" at bounding box center [29, 101] width 13 height 13
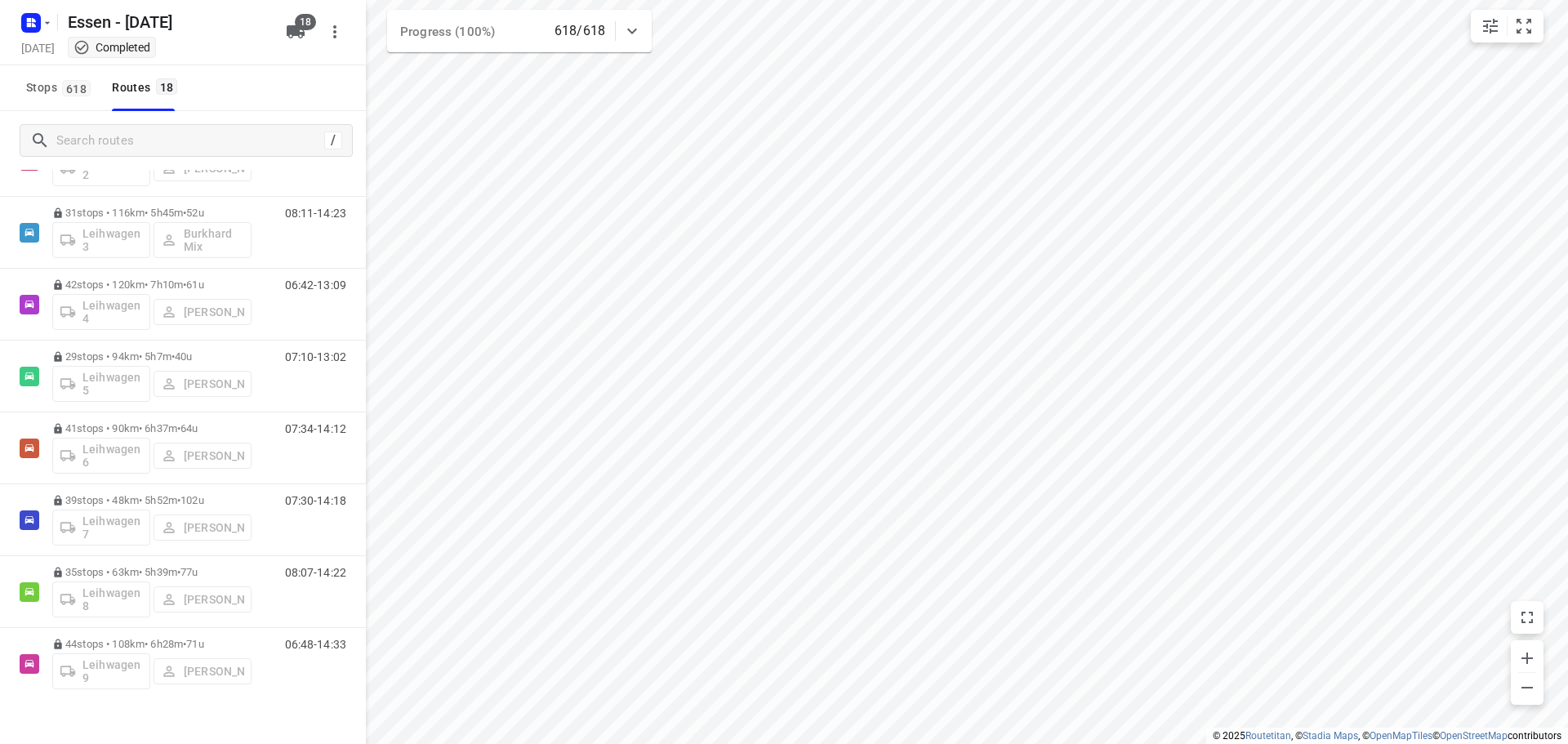
scroll to position [662, 0]
click at [164, 423] on p "41 stops • 90km • 6h37m • [DATE]" at bounding box center [152, 424] width 199 height 12
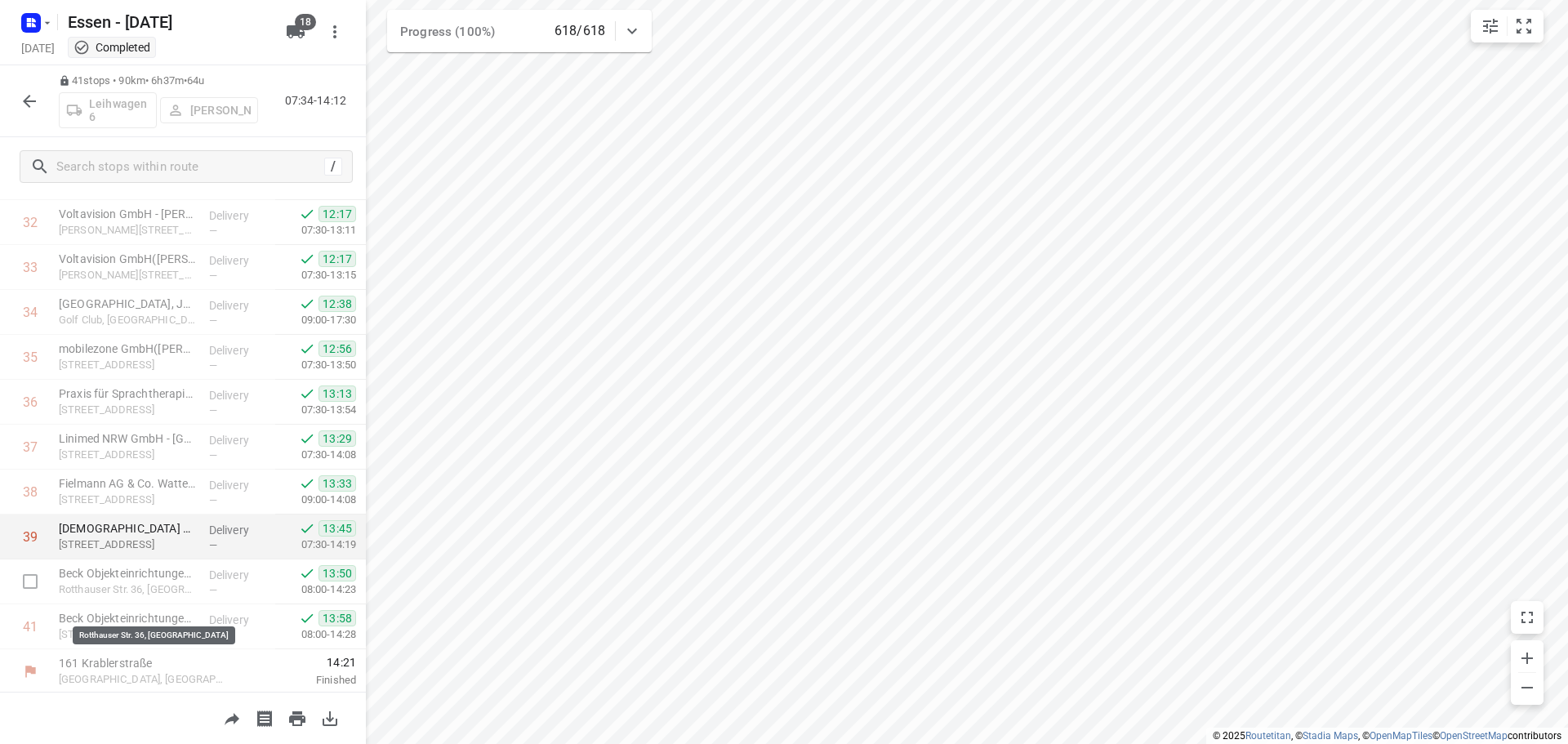
scroll to position [1473, 0]
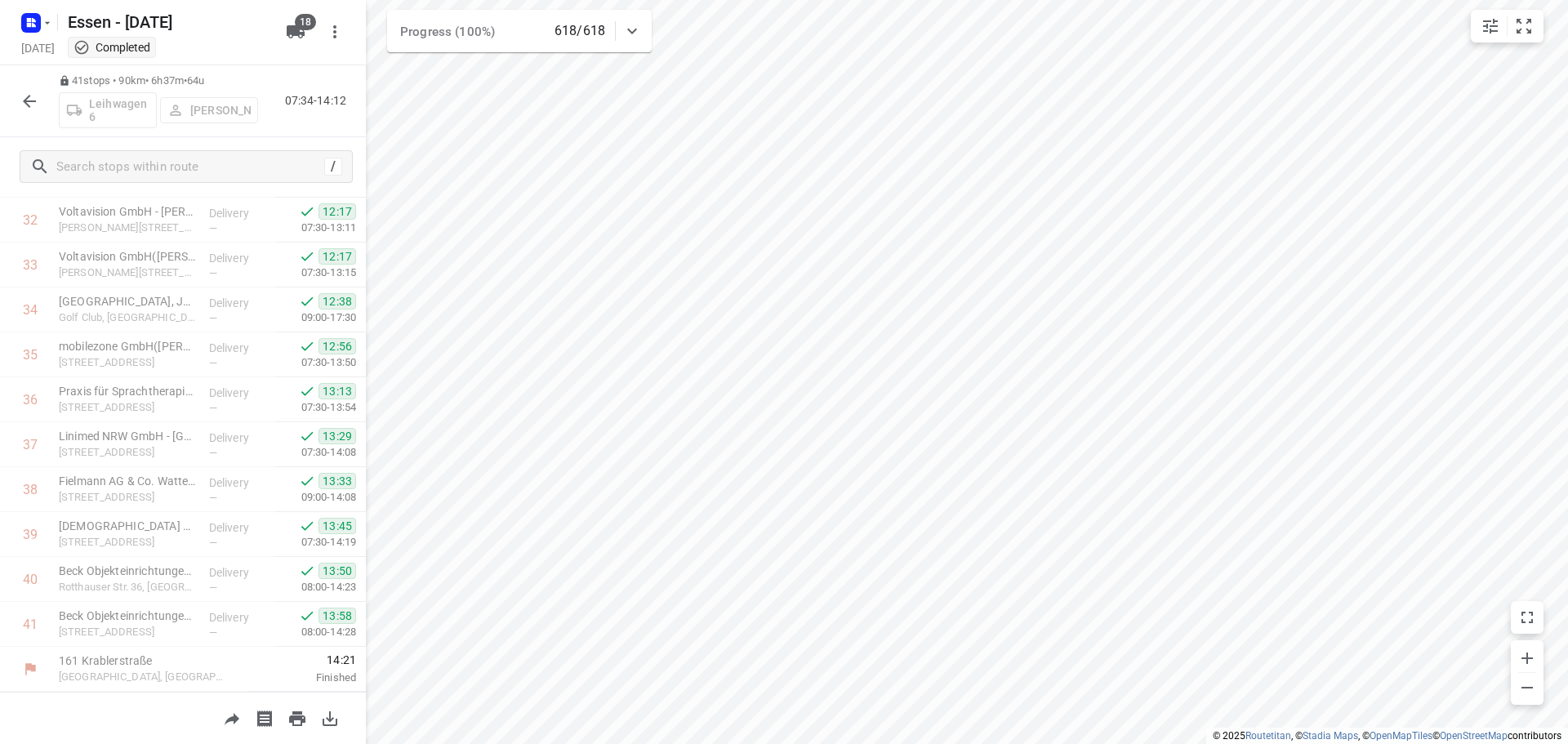
click at [27, 102] on icon "button" at bounding box center [29, 101] width 13 height 13
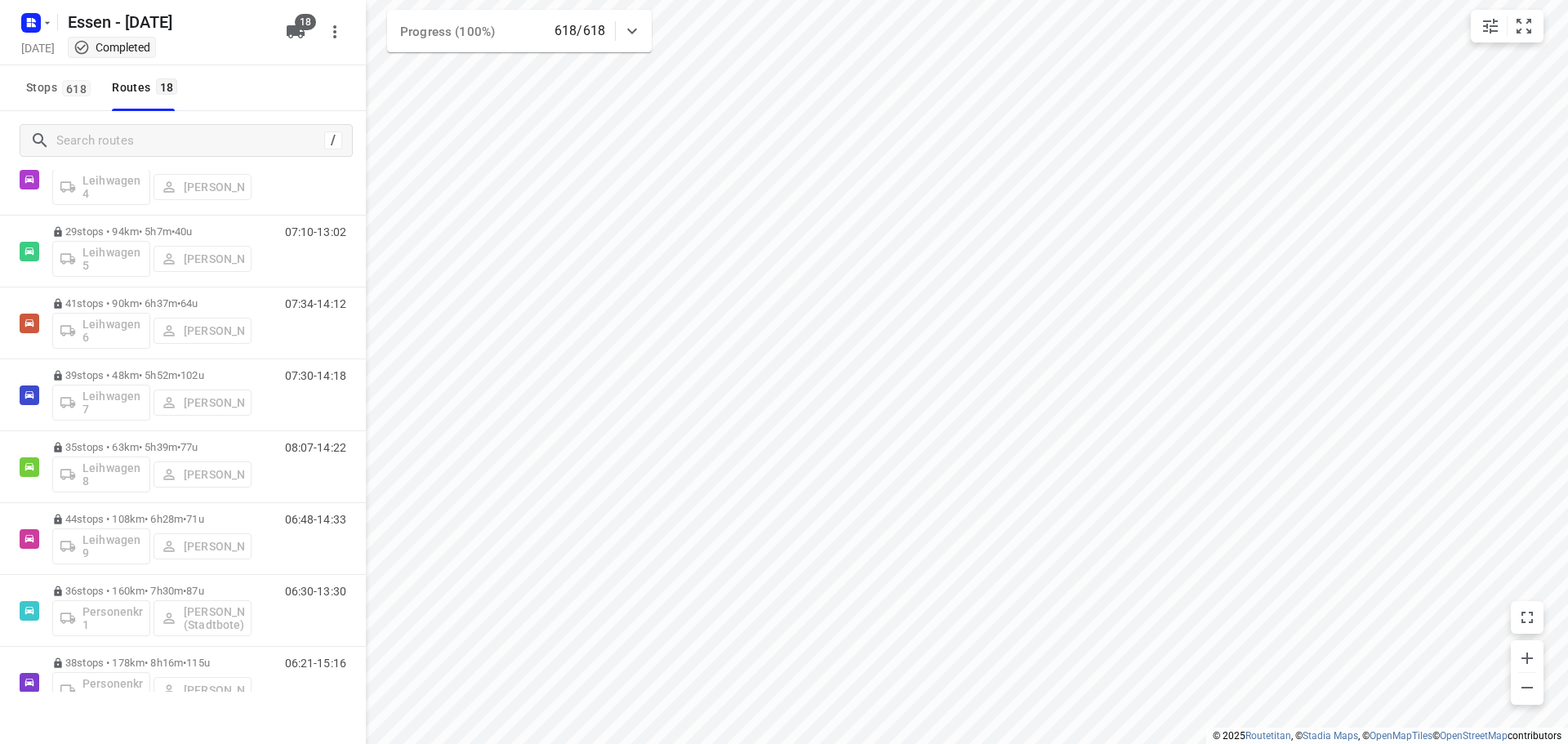
scroll to position [817, 0]
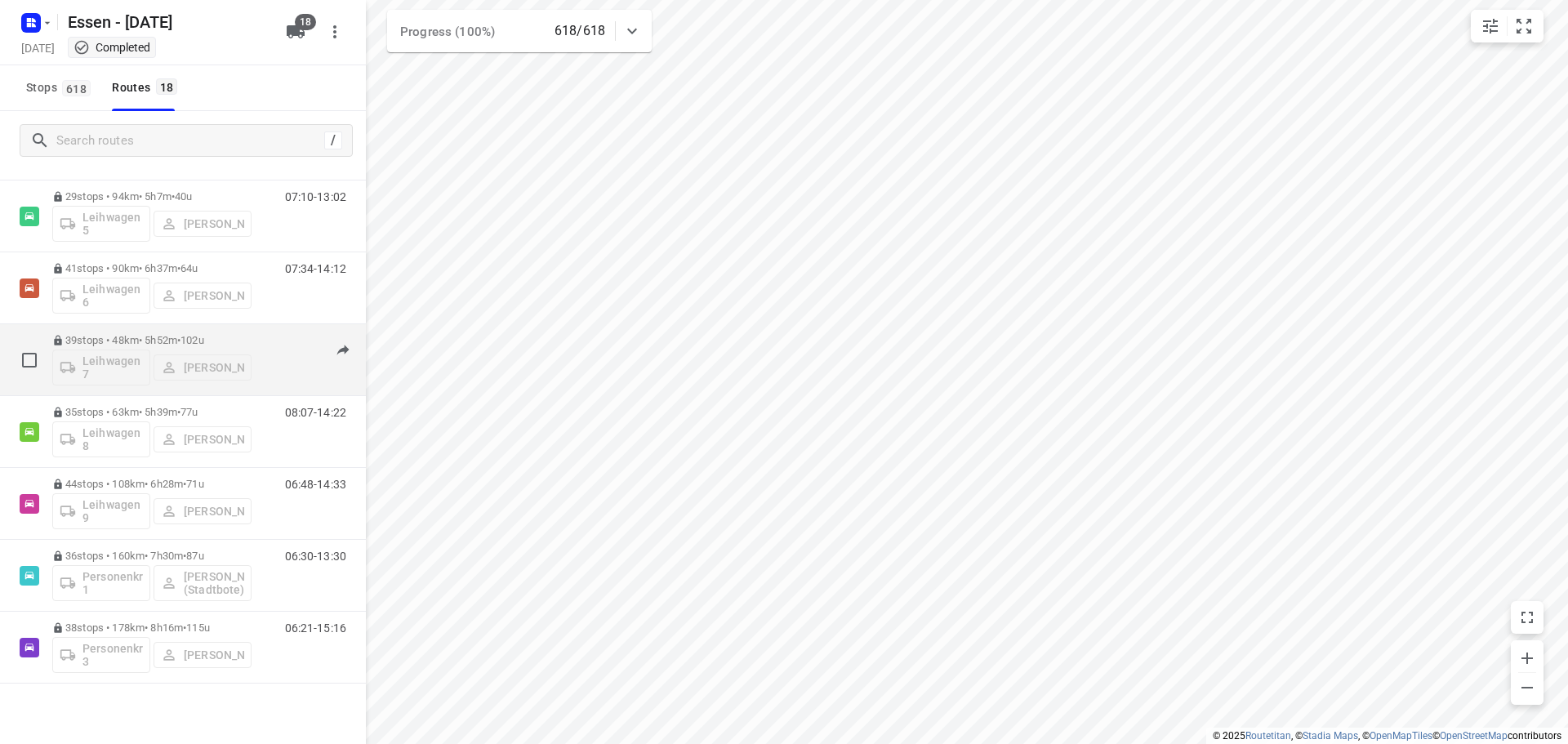
click at [158, 338] on p "39 stops • 48km • 5h52m • [DATE]" at bounding box center [152, 340] width 199 height 12
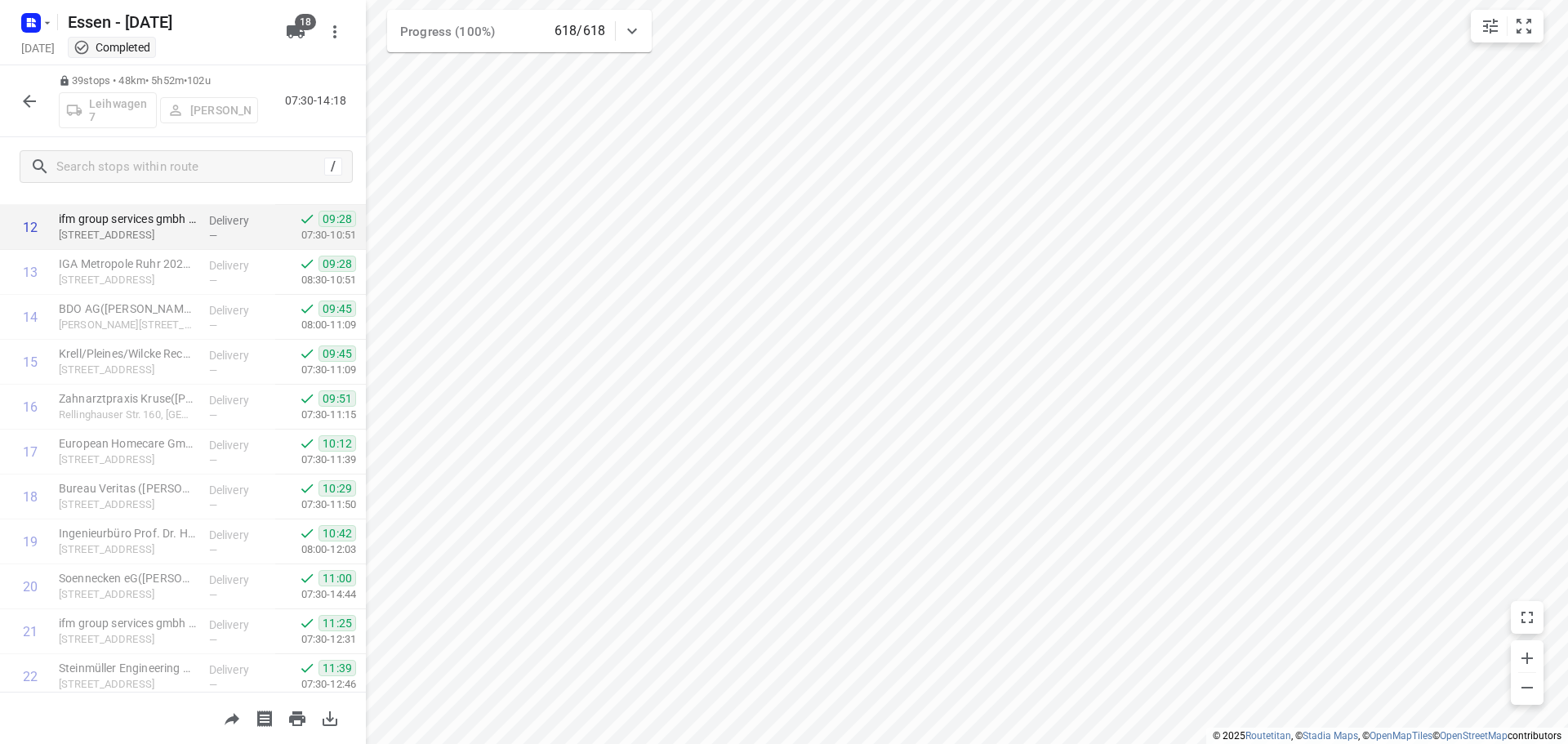
scroll to position [572, 0]
